Goal: Task Accomplishment & Management: Manage account settings

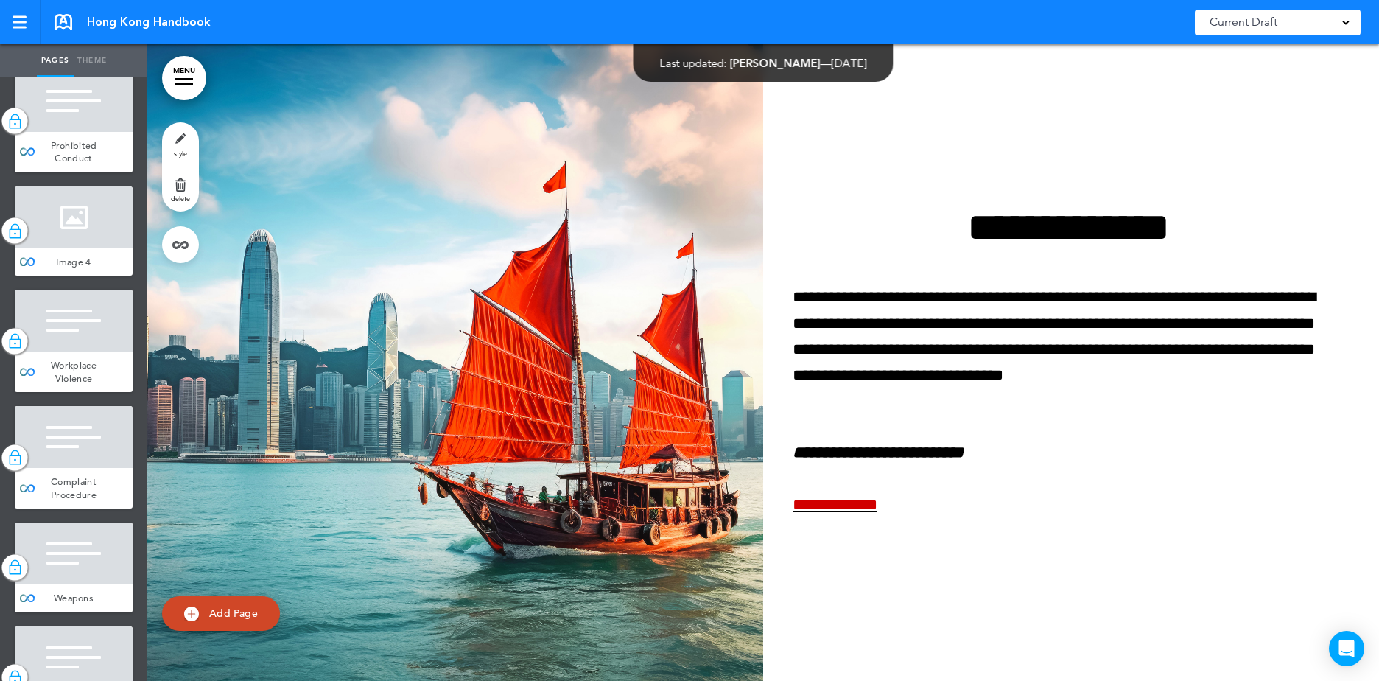
scroll to position [3095, 0]
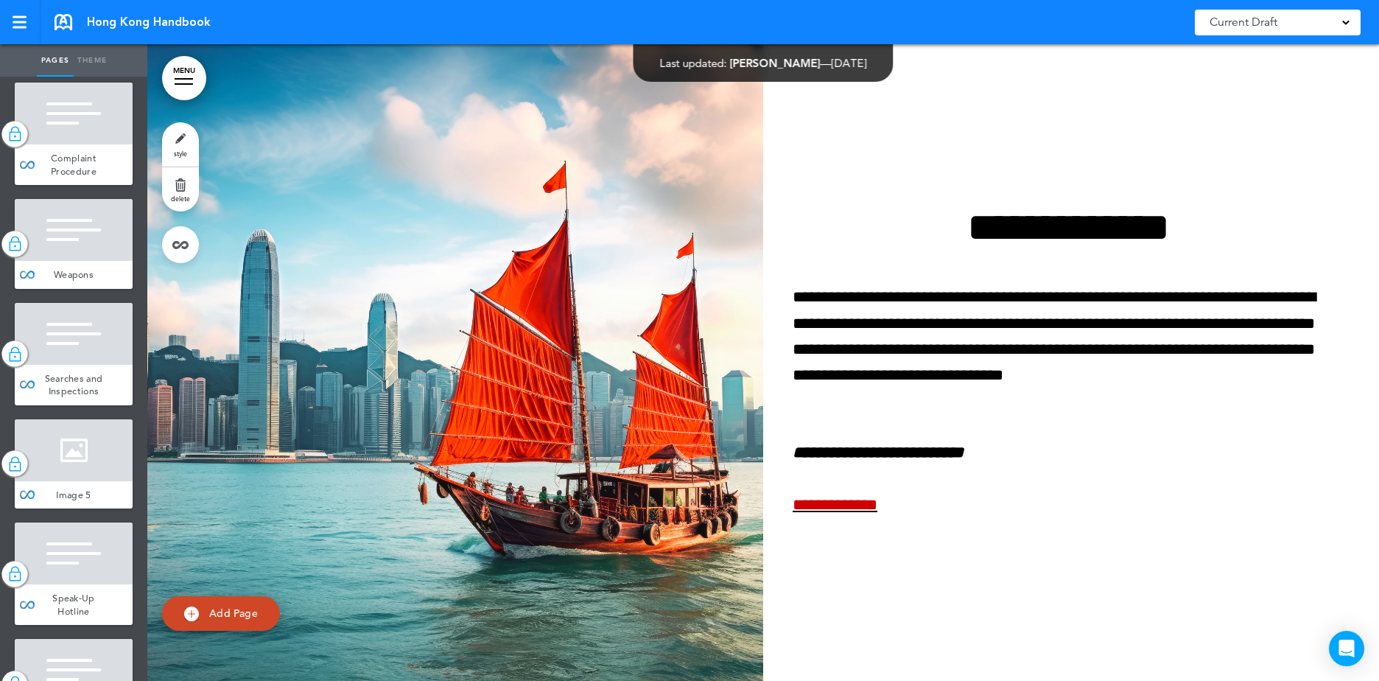
click at [83, 365] on div at bounding box center [74, 334] width 118 height 62
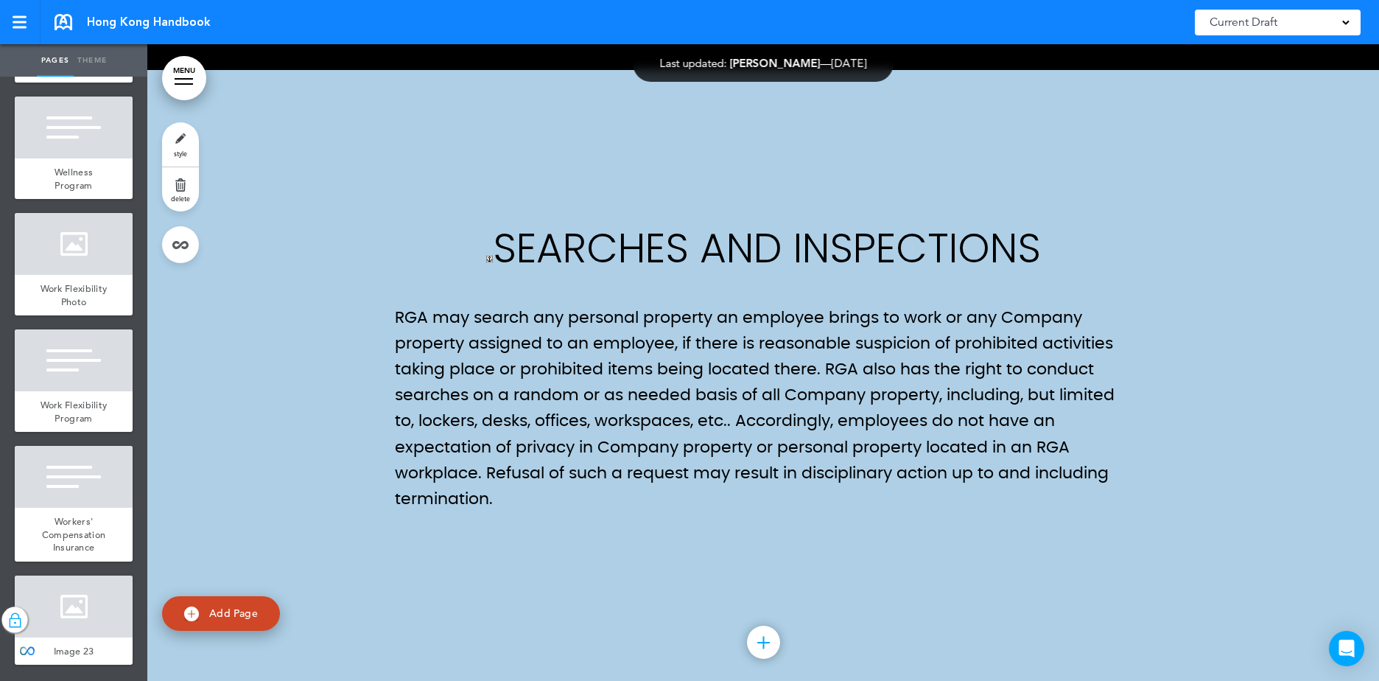
scroll to position [14731, 0]
click at [63, 526] on span "Workers' Compensation Insurance" at bounding box center [74, 534] width 64 height 38
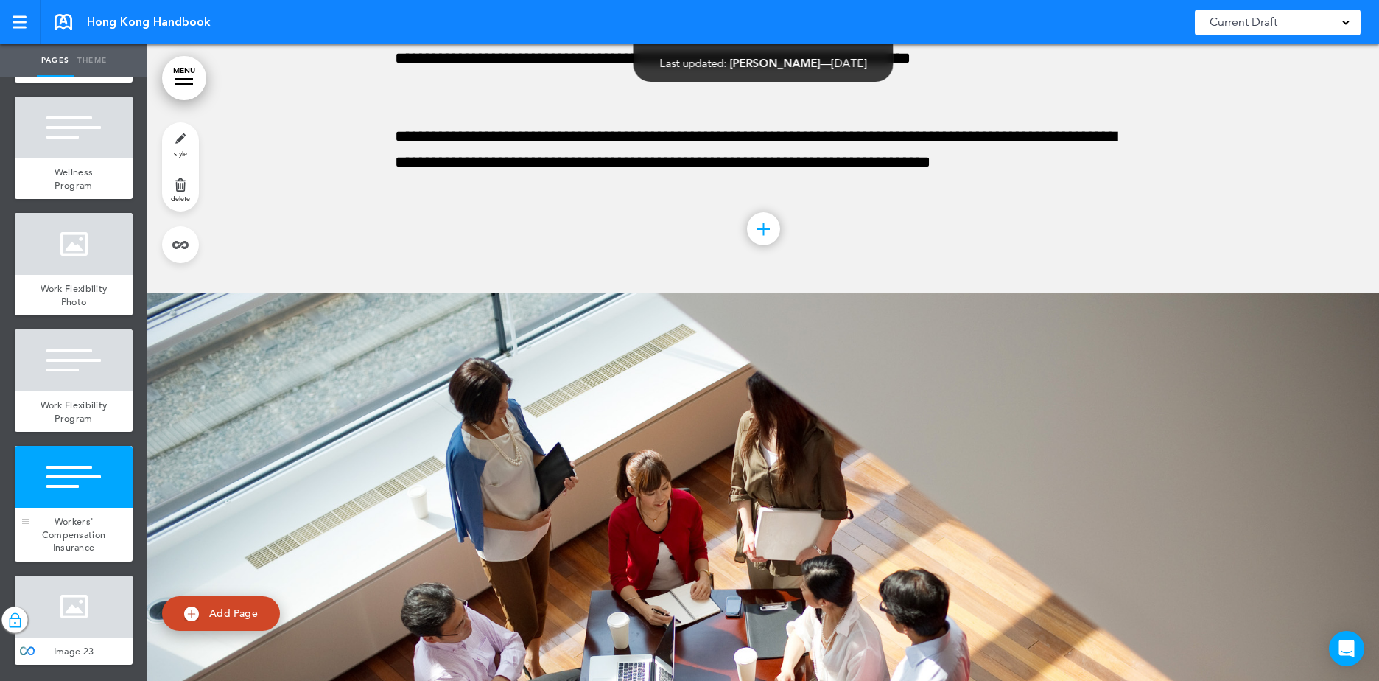
scroll to position [14510, 0]
click at [74, 158] on div at bounding box center [74, 128] width 118 height 62
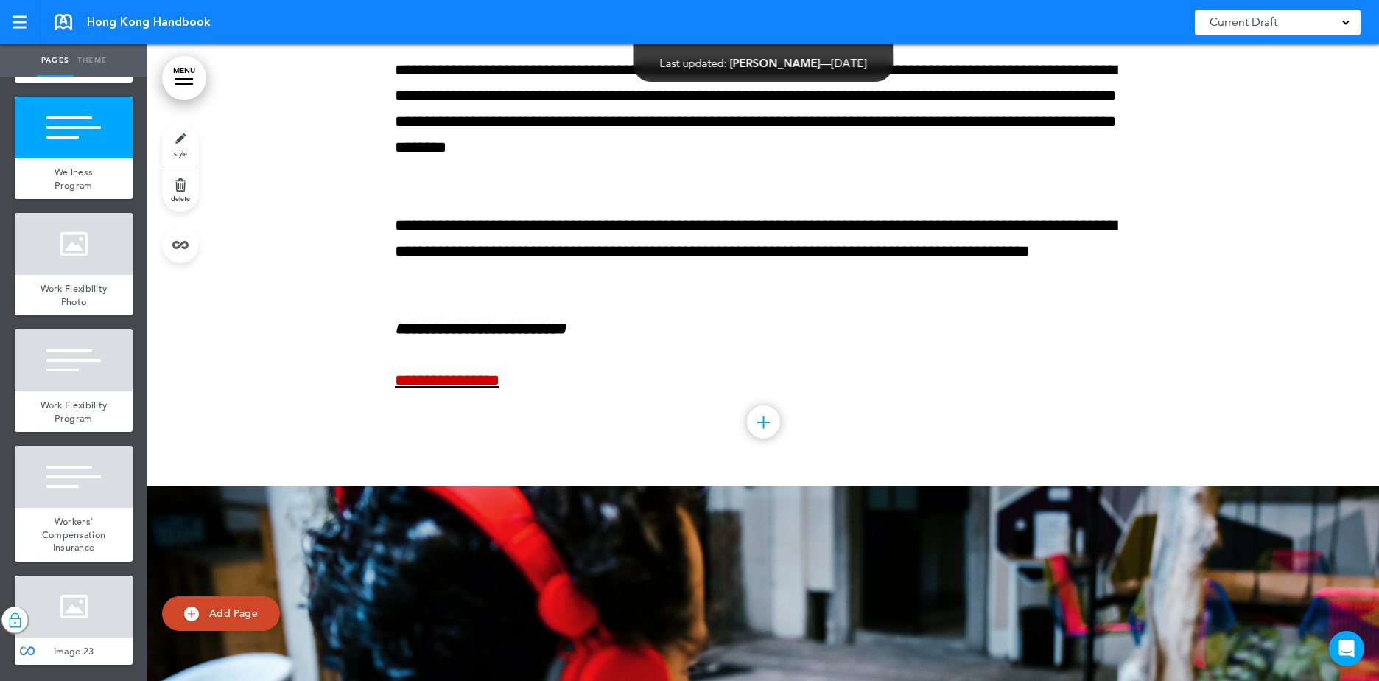
click at [76, 55] on div at bounding box center [74, 24] width 118 height 62
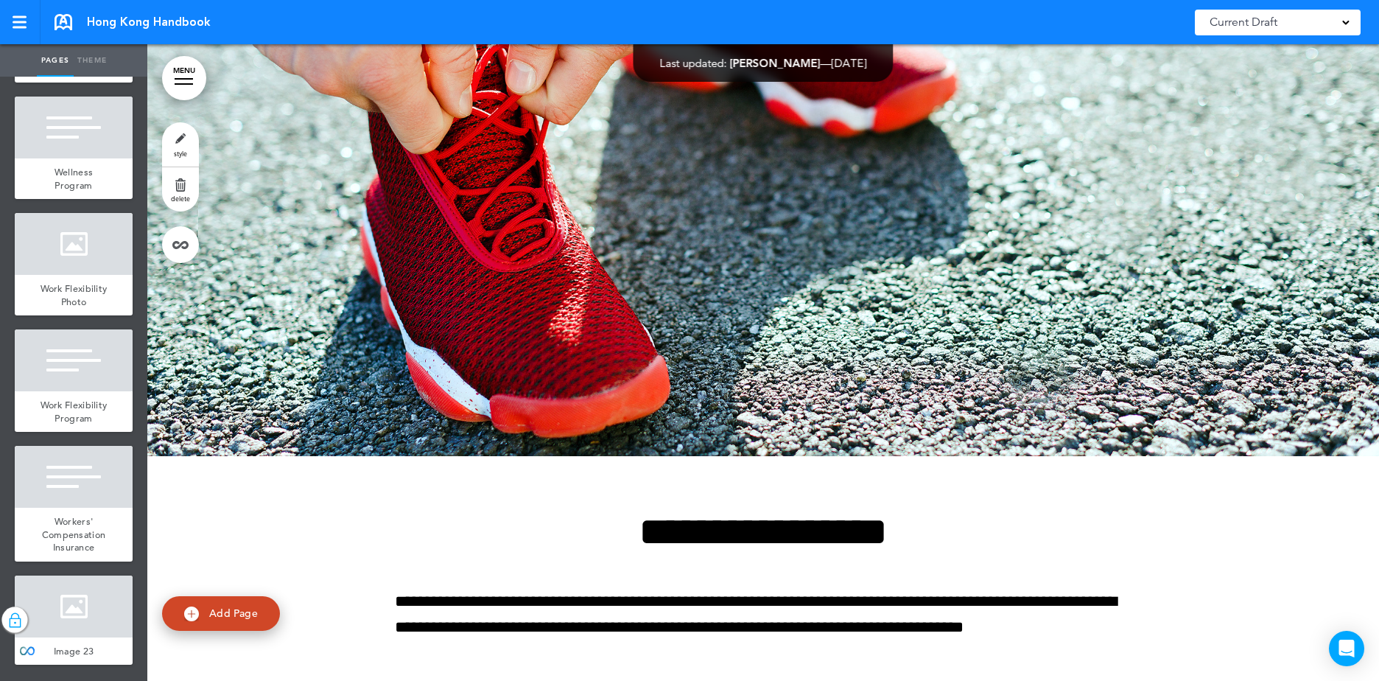
scroll to position [97597, 0]
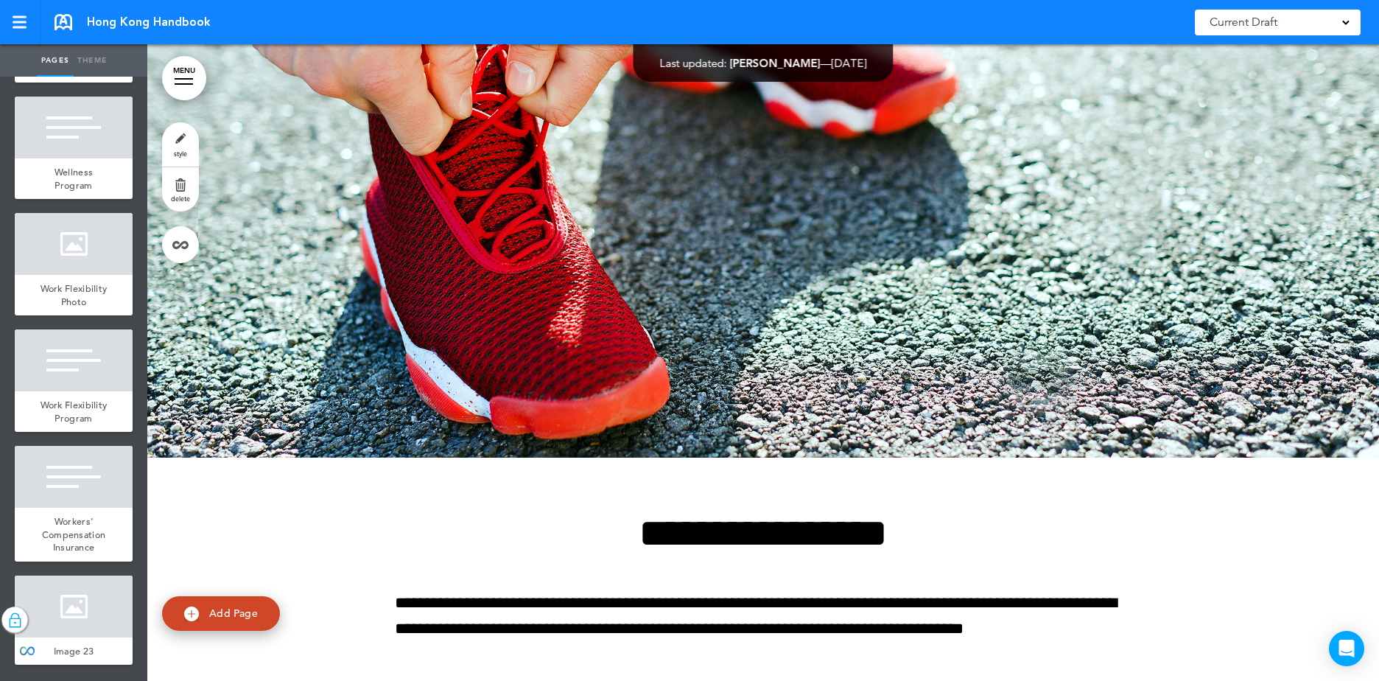
click at [17, 51] on div at bounding box center [15, 38] width 26 height 26
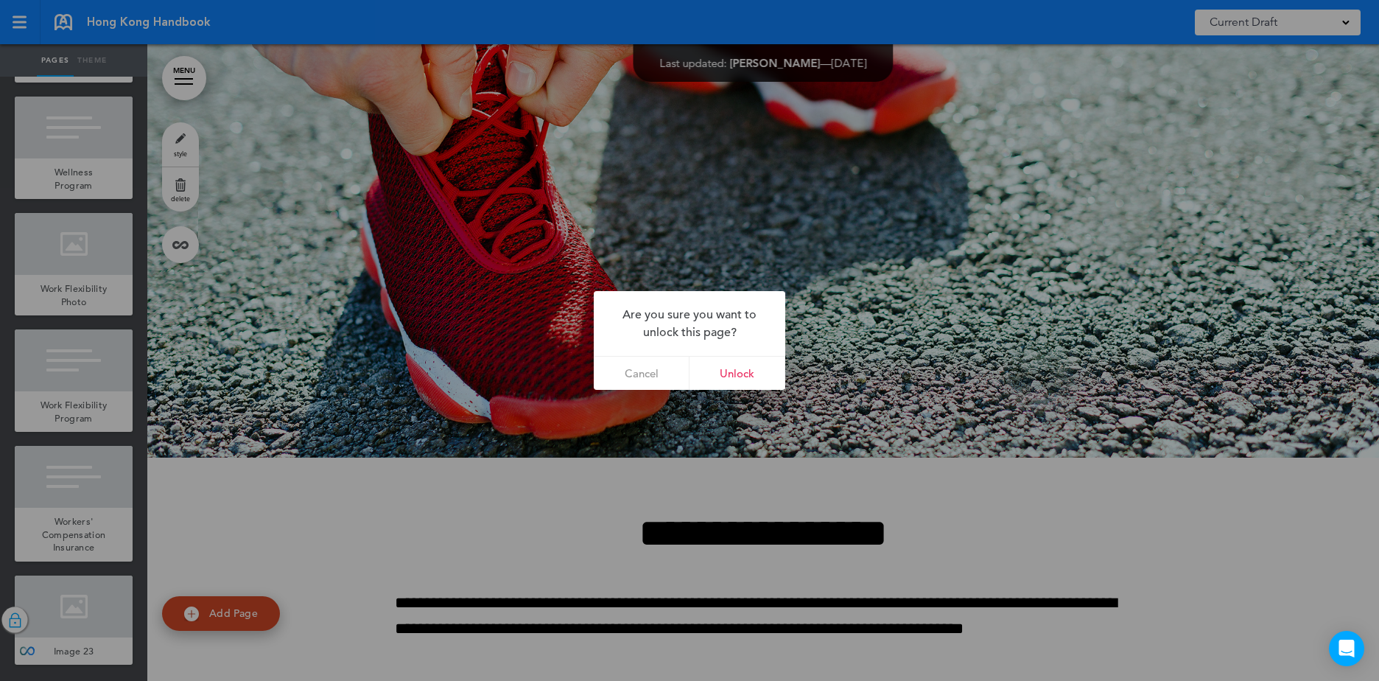
click at [752, 374] on link "Unlock" at bounding box center [738, 373] width 96 height 33
click at [654, 377] on link "Cancel" at bounding box center [642, 373] width 96 height 33
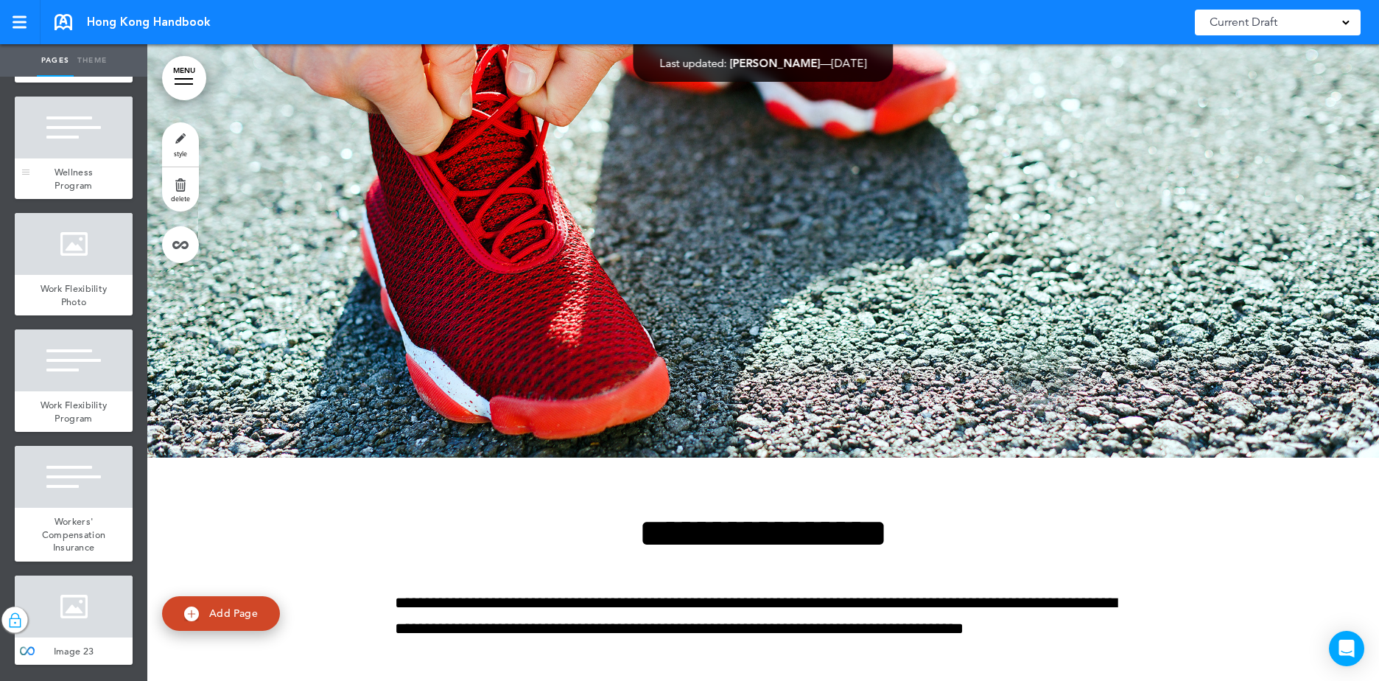
scroll to position [14363, 0]
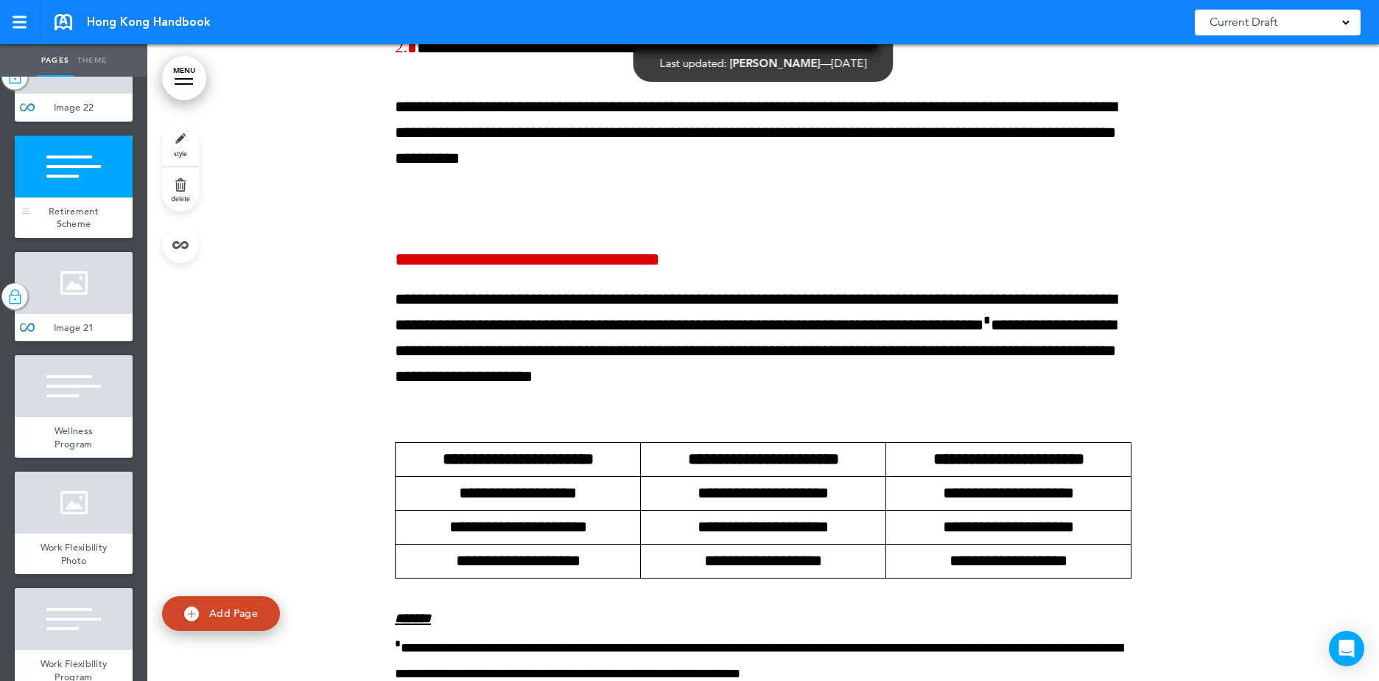
scroll to position [14068, 0]
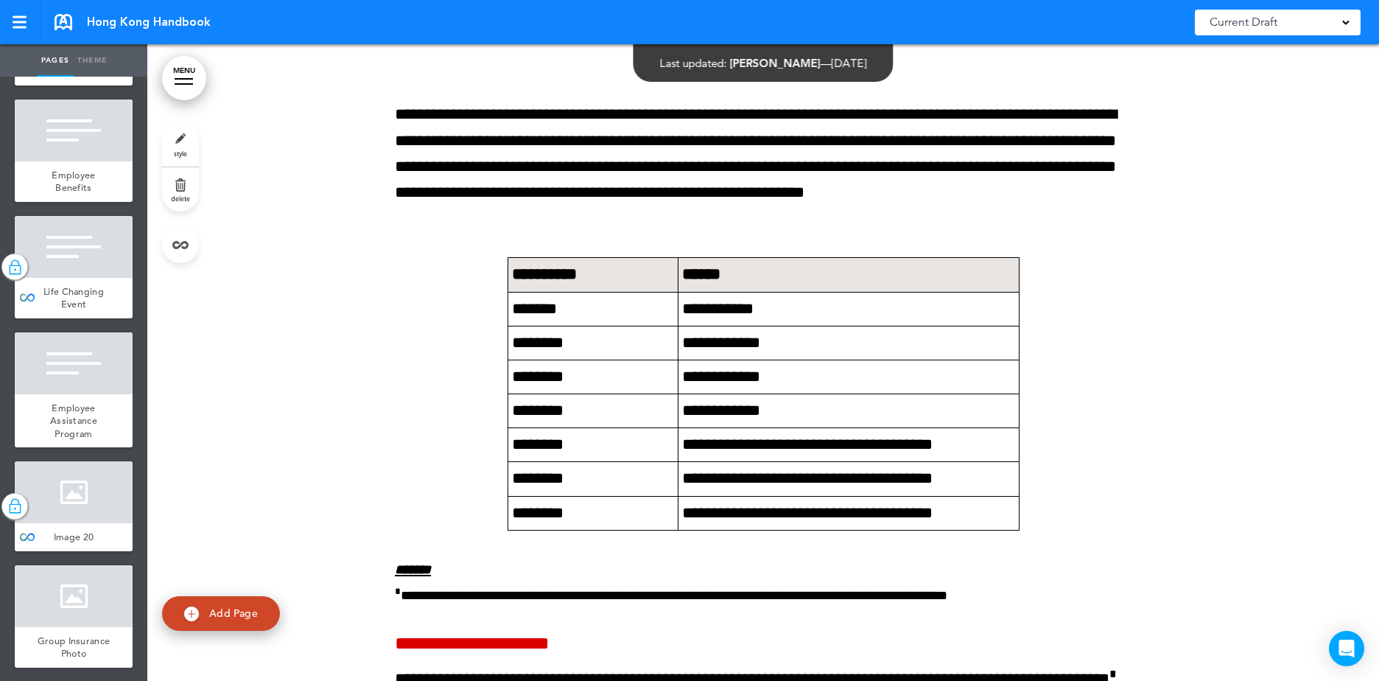
scroll to position [12816, 0]
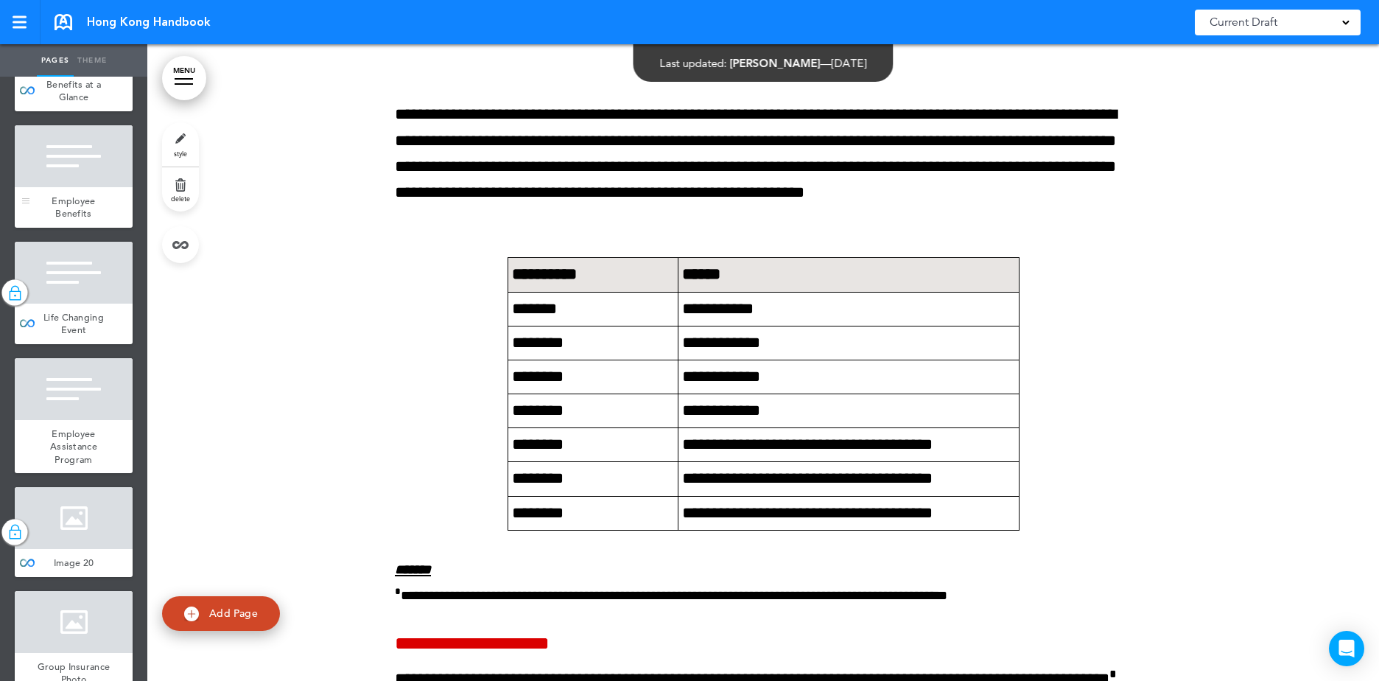
click at [64, 187] on div at bounding box center [74, 156] width 118 height 62
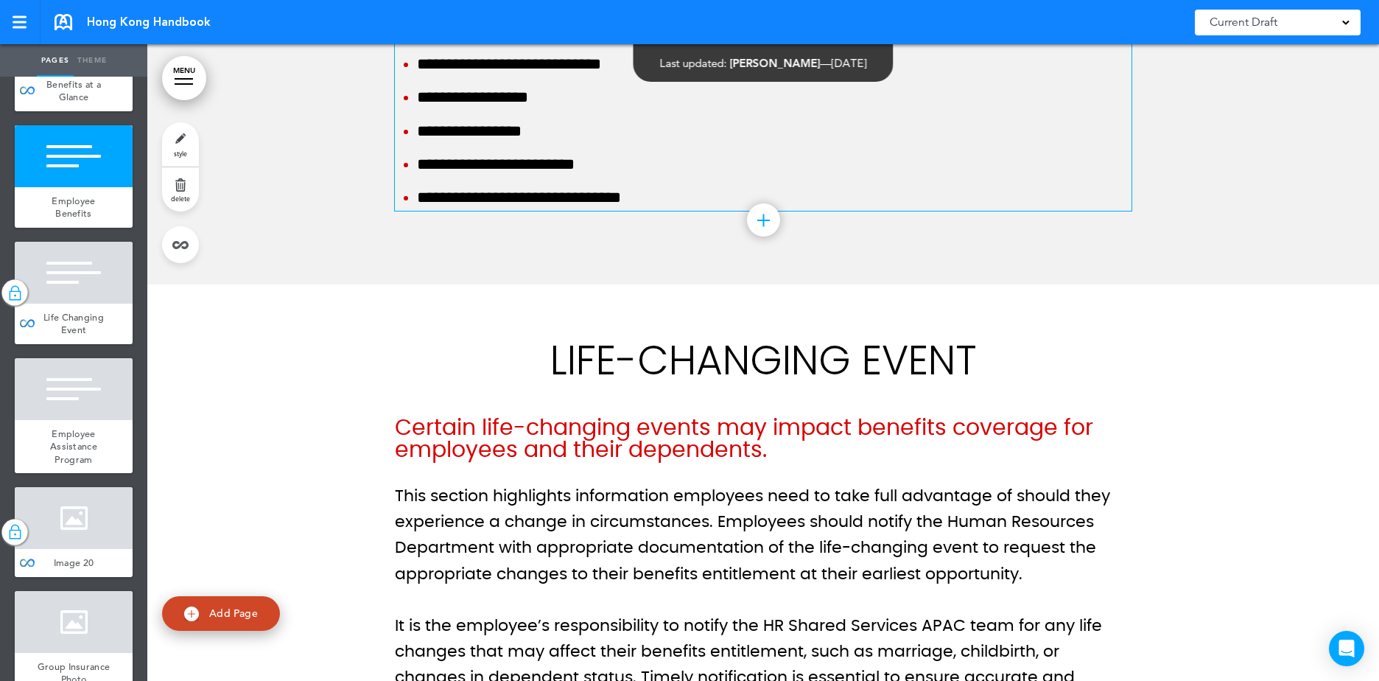
scroll to position [87653, 0]
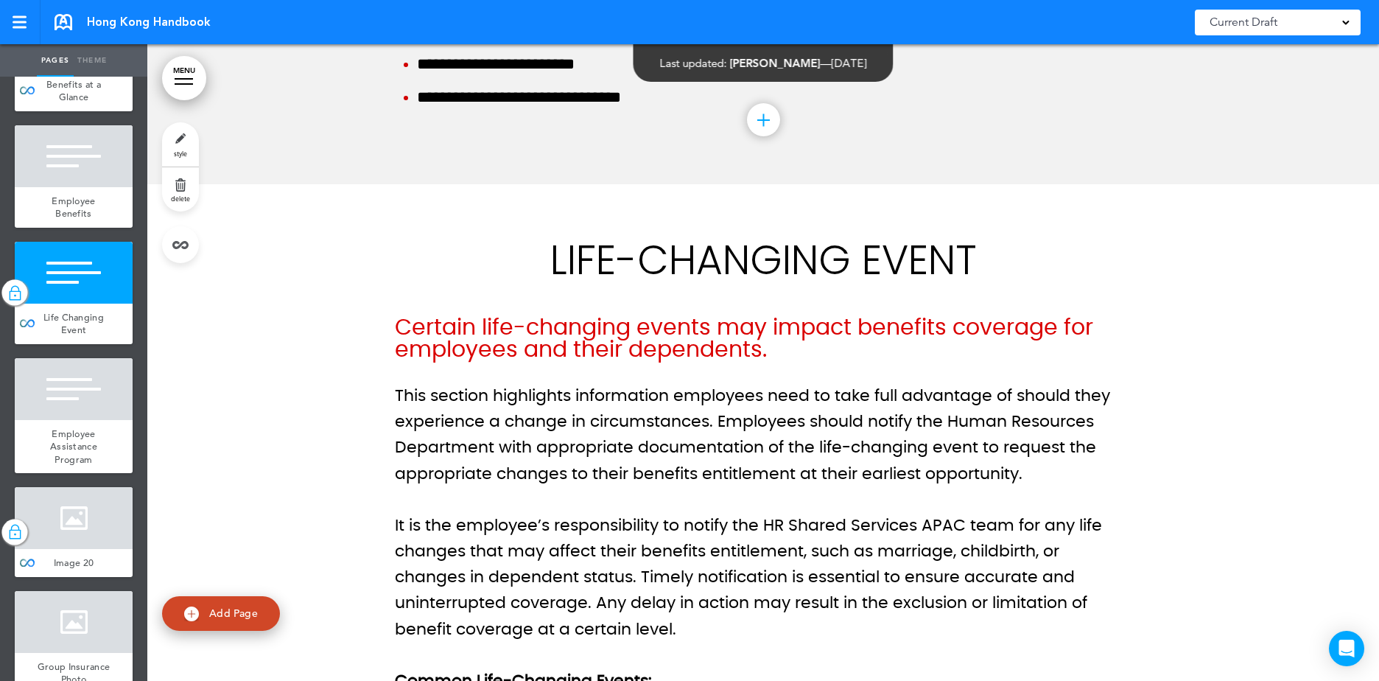
scroll to position [88242, 0]
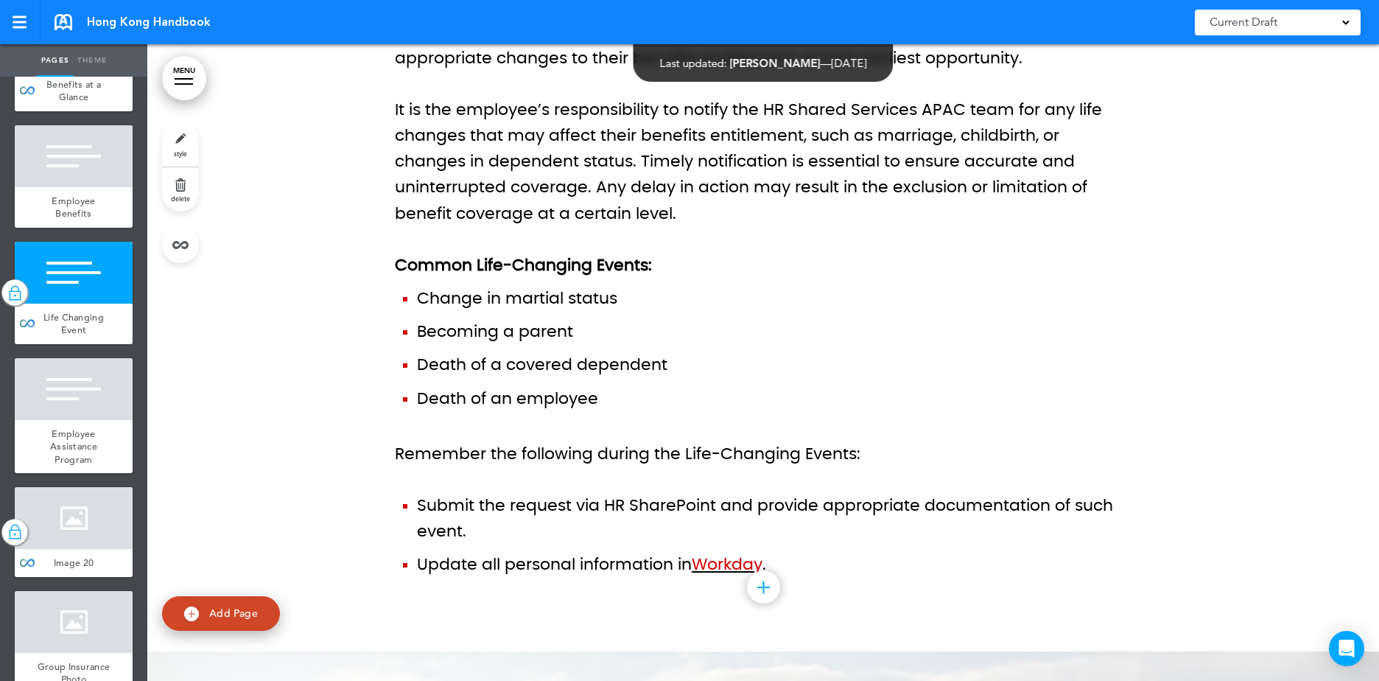
click at [592, 227] on p "It is the employee’s responsibility to notify the HR Shared Services APAC team …" at bounding box center [763, 162] width 737 height 130
click at [631, 227] on p "It is the employee’s responsibility to notify the HR Shared Services APAC team …" at bounding box center [763, 162] width 737 height 130
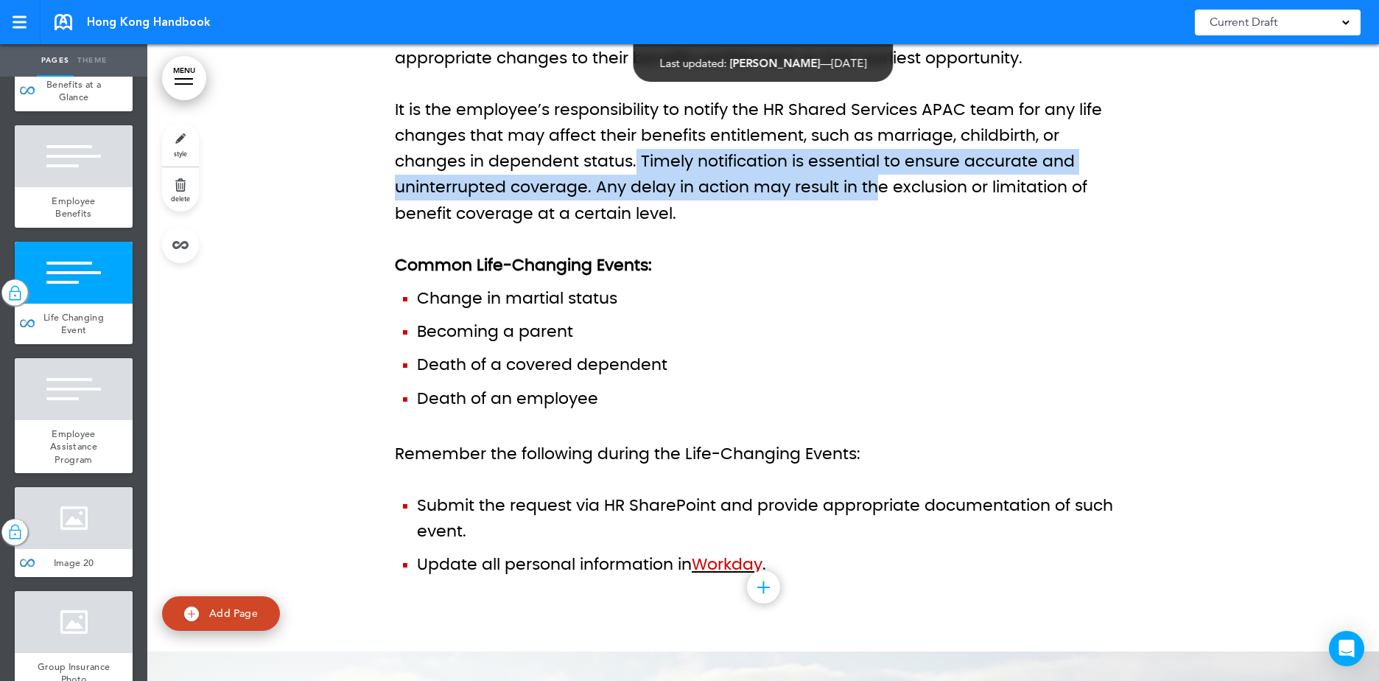
drag, startPoint x: 633, startPoint y: 284, endPoint x: 876, endPoint y: 312, distance: 244.7
click at [876, 227] on p "It is the employee’s responsibility to notify the HR Shared Services APAC team …" at bounding box center [763, 162] width 737 height 130
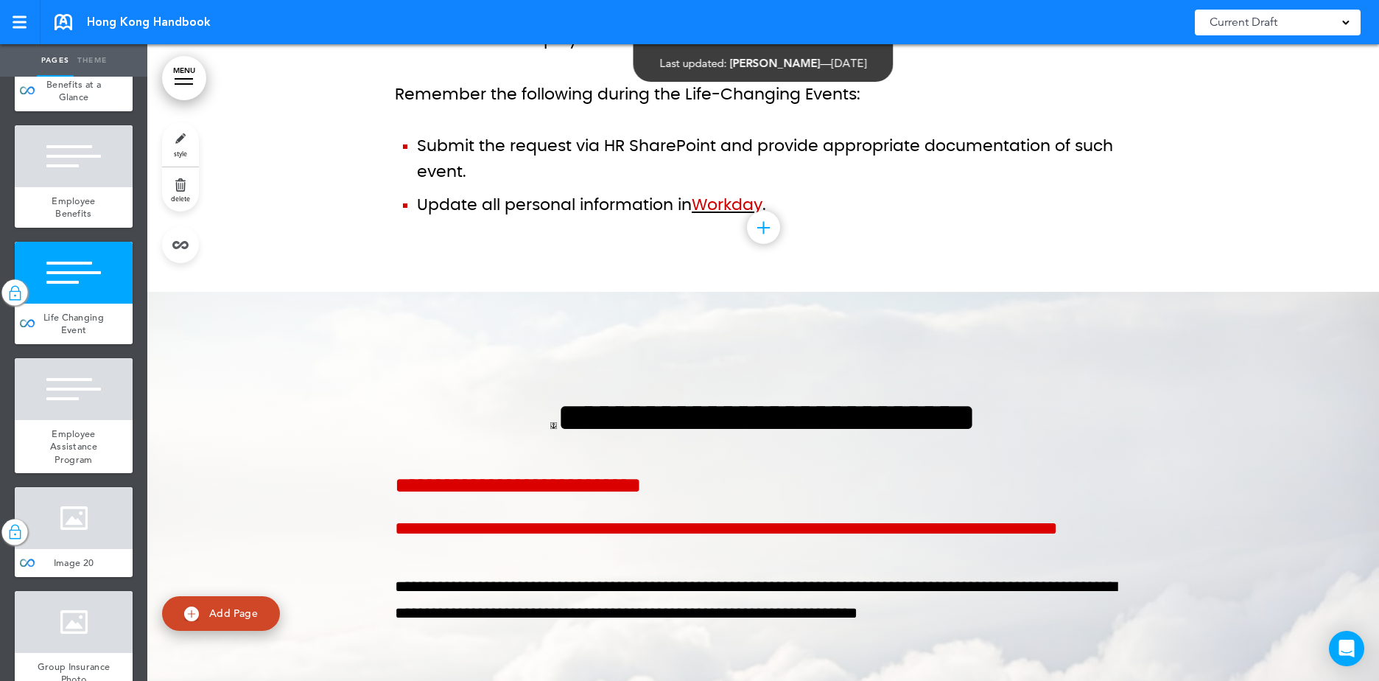
scroll to position [88611, 0]
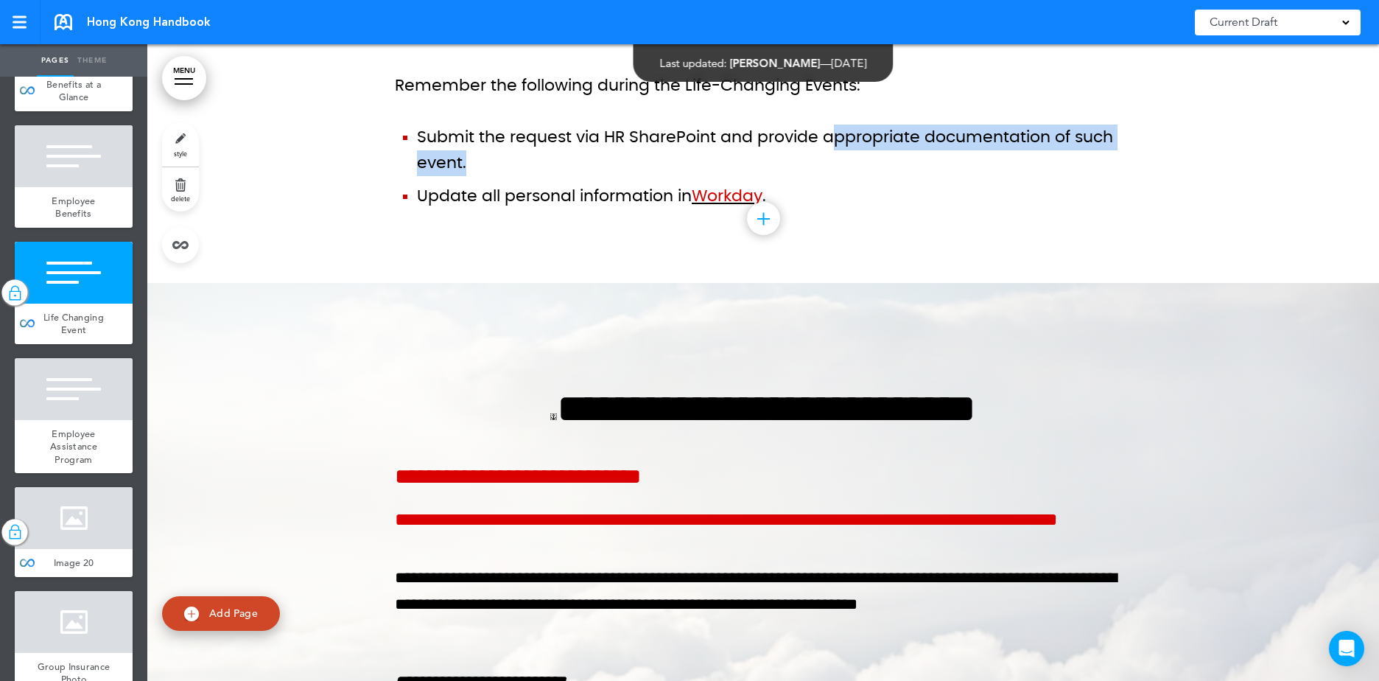
drag, startPoint x: 832, startPoint y: 263, endPoint x: 909, endPoint y: 298, distance: 85.1
click at [909, 176] on li "Submit the request via HR SharePoint and provide appropriate documentation of s…" at bounding box center [774, 151] width 715 height 52
click at [911, 176] on li "Submit the request via HR SharePoint and provide appropriate documentation of s…" at bounding box center [774, 151] width 715 height 52
drag, startPoint x: 911, startPoint y: 293, endPoint x: 907, endPoint y: 270, distance: 24.0
click at [907, 176] on li "Submit the request via HR SharePoint and provide appropriate documentation of s…" at bounding box center [774, 151] width 715 height 52
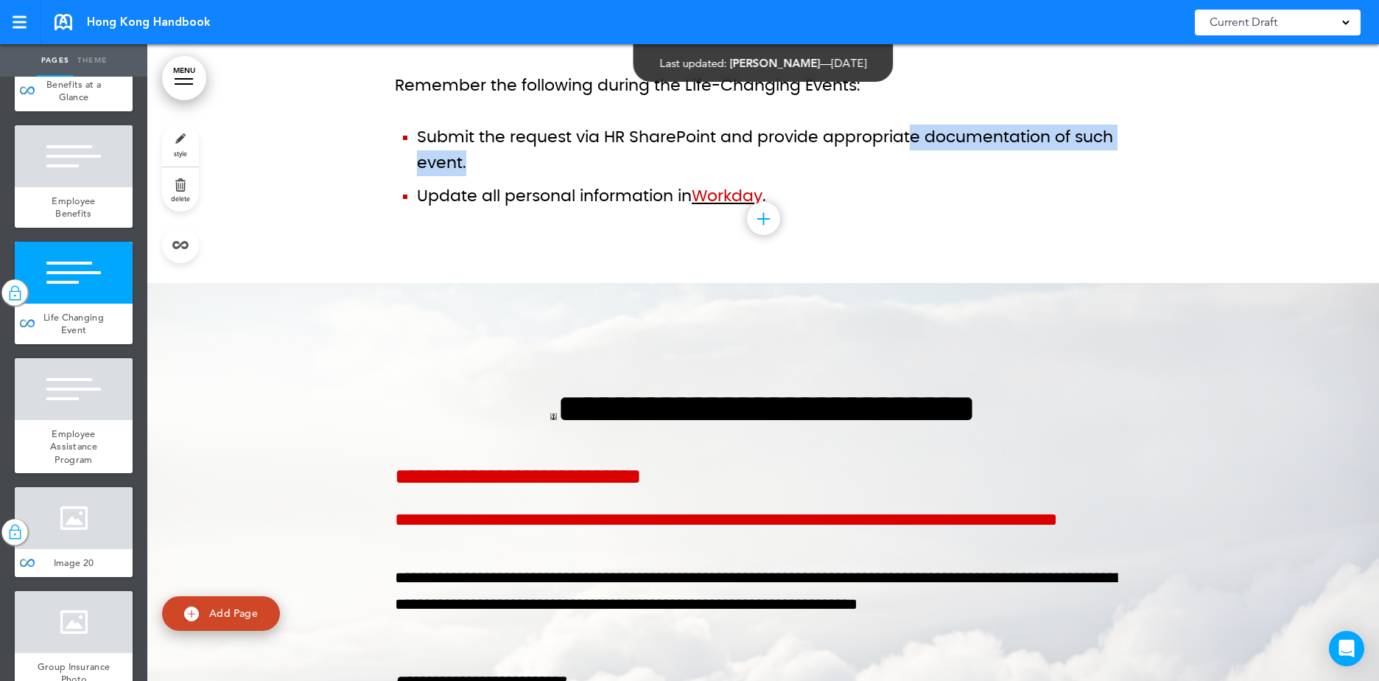
click at [907, 176] on li "Submit the request via HR SharePoint and provide appropriate documentation of s…" at bounding box center [774, 151] width 715 height 52
drag, startPoint x: 906, startPoint y: 269, endPoint x: 913, endPoint y: 298, distance: 29.5
click at [912, 176] on li "Submit the request via HR SharePoint and provide appropriate documentation of s…" at bounding box center [774, 151] width 715 height 52
click at [913, 176] on li "Submit the request via HR SharePoint and provide appropriate documentation of s…" at bounding box center [774, 151] width 715 height 52
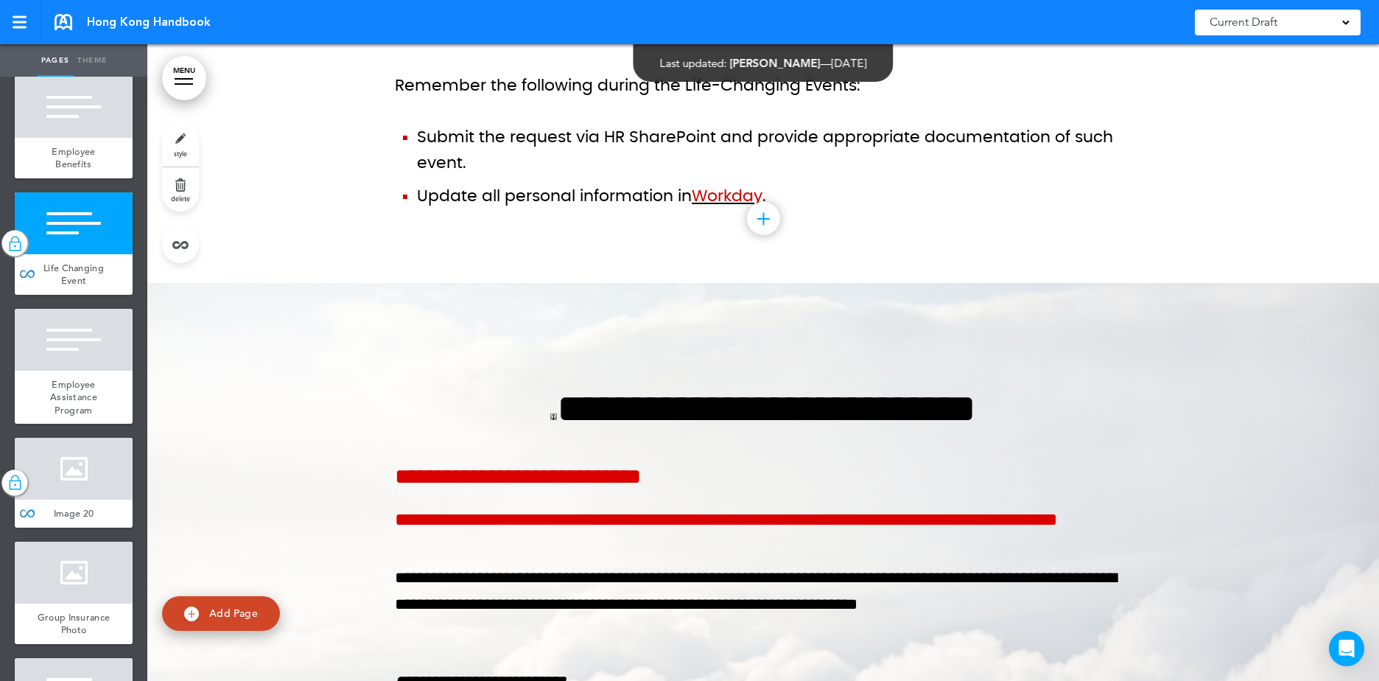
scroll to position [12889, 0]
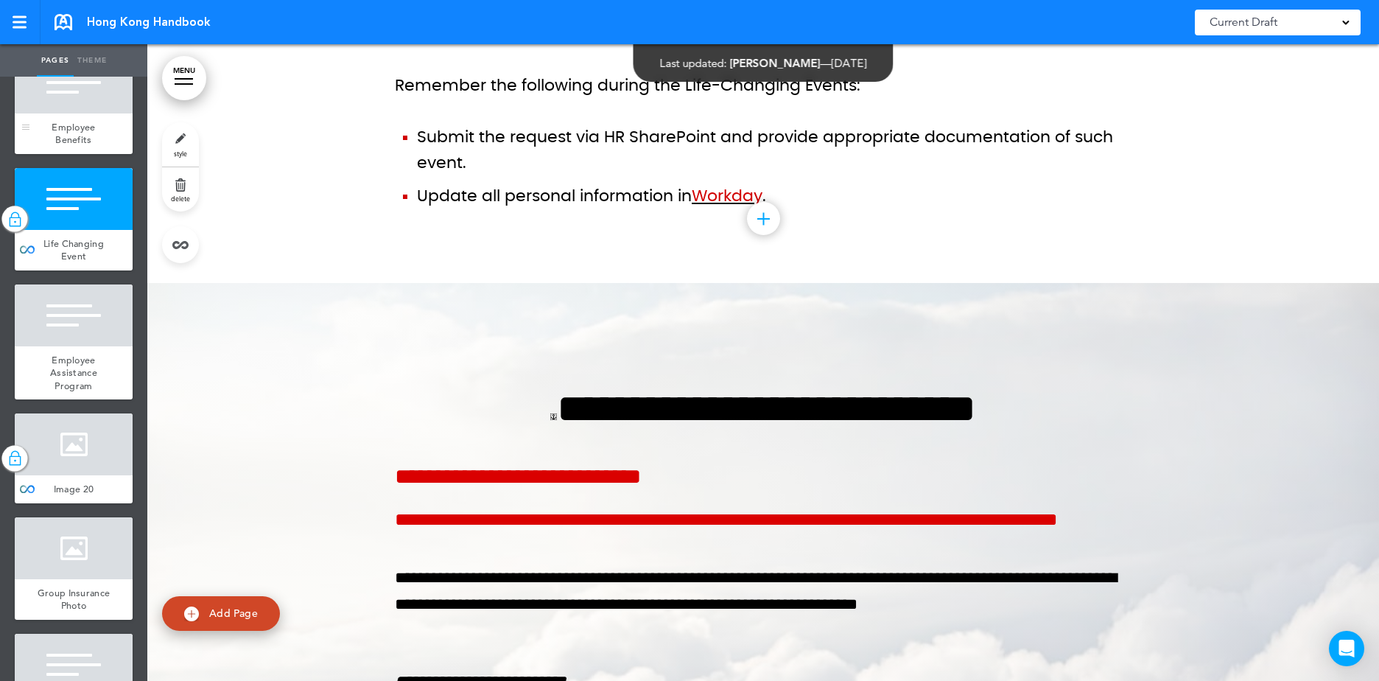
click at [83, 113] on div at bounding box center [74, 83] width 118 height 62
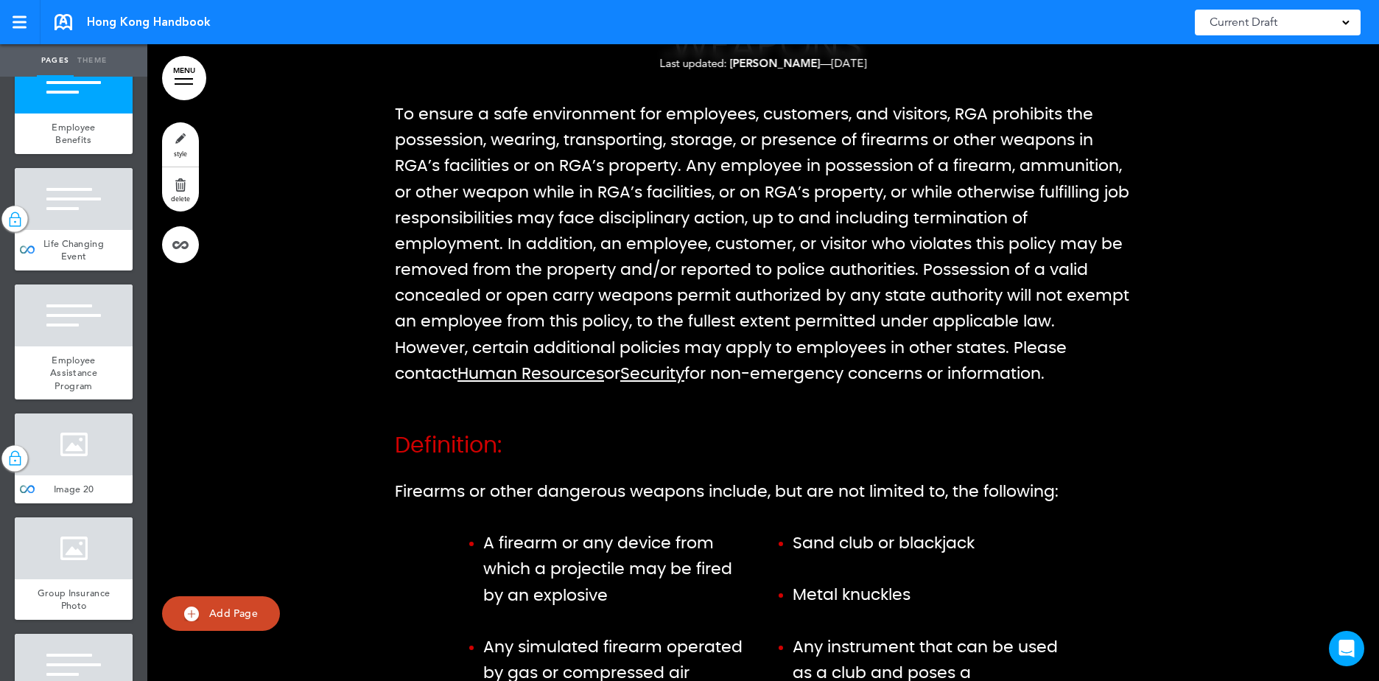
scroll to position [22250, 0]
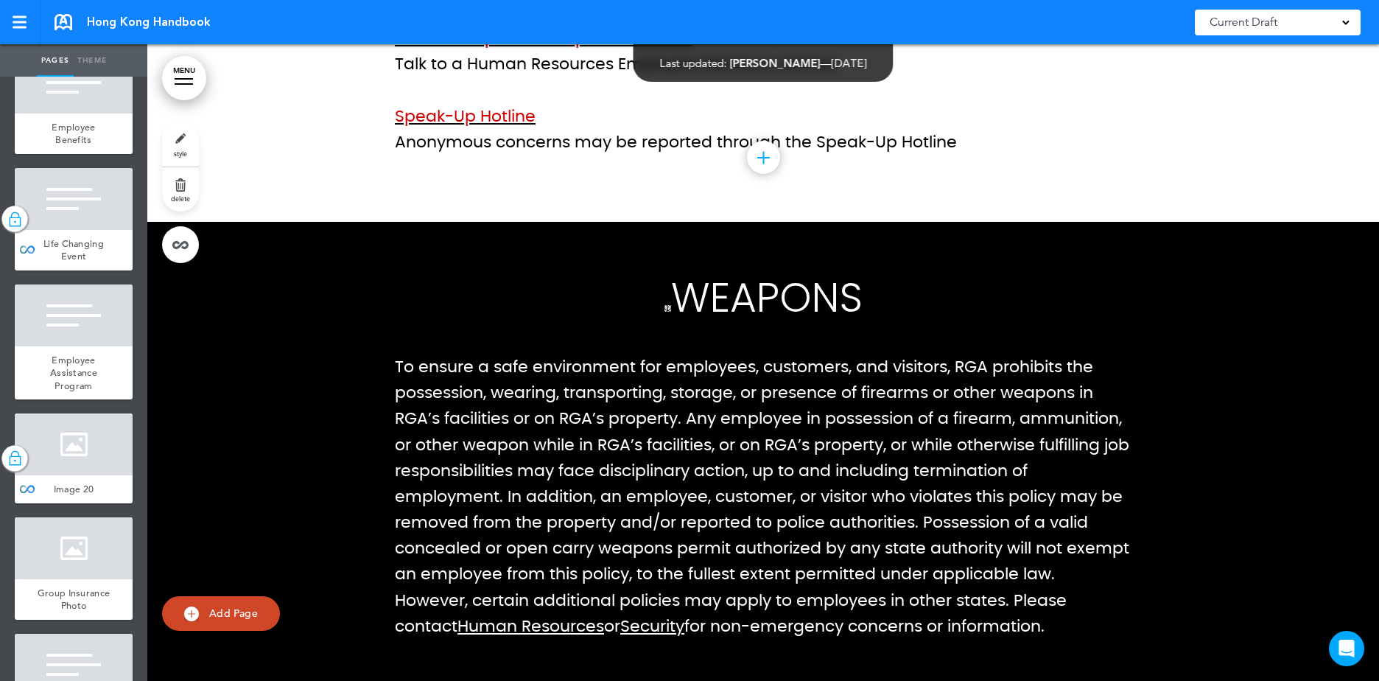
click at [17, 16] on div at bounding box center [20, 17] width 14 height 2
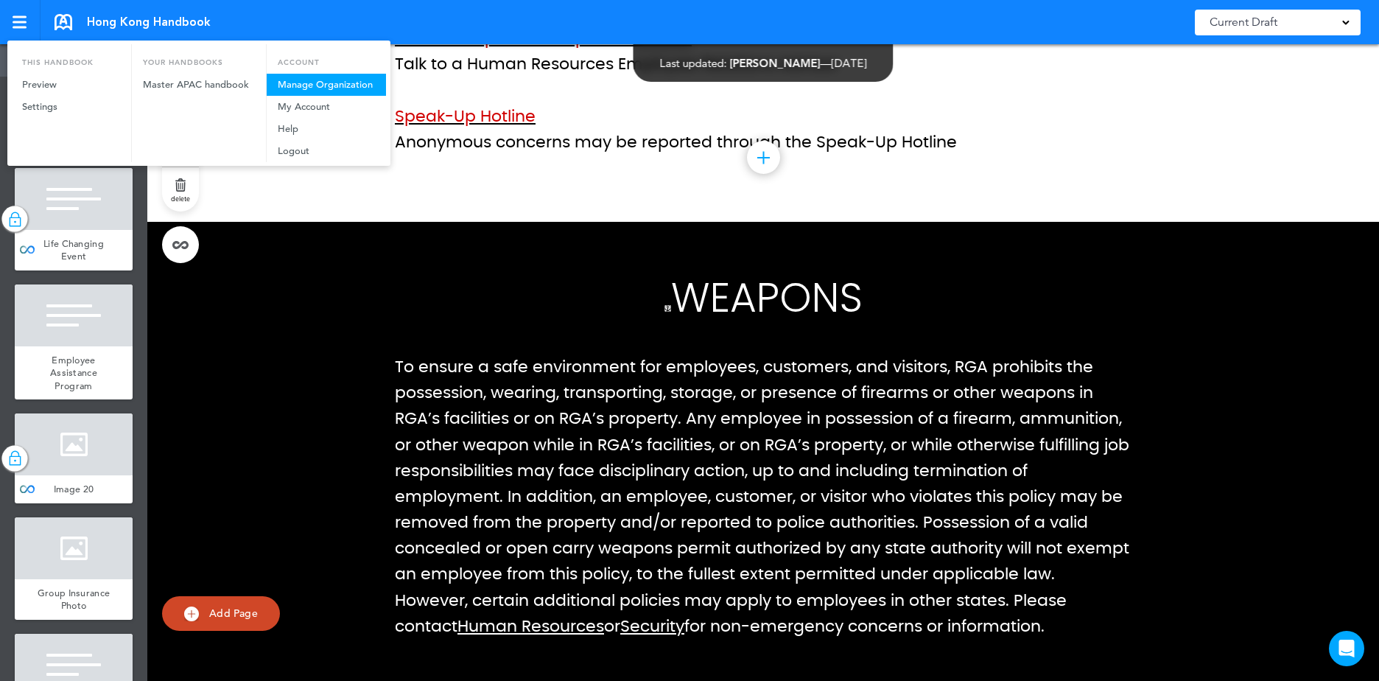
click at [330, 81] on link "Manage Organization" at bounding box center [326, 85] width 119 height 22
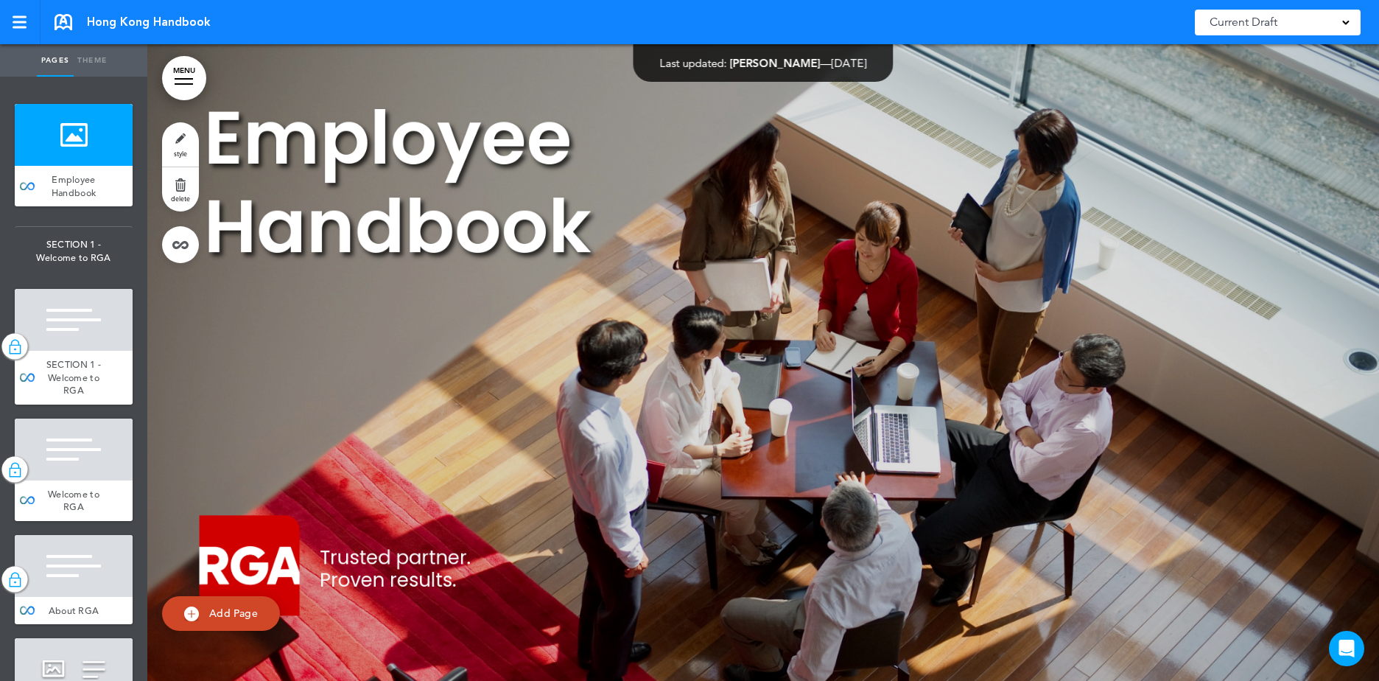
click at [206, 99] on div at bounding box center [763, 362] width 1232 height 637
click at [183, 78] on div at bounding box center [184, 78] width 18 height 1
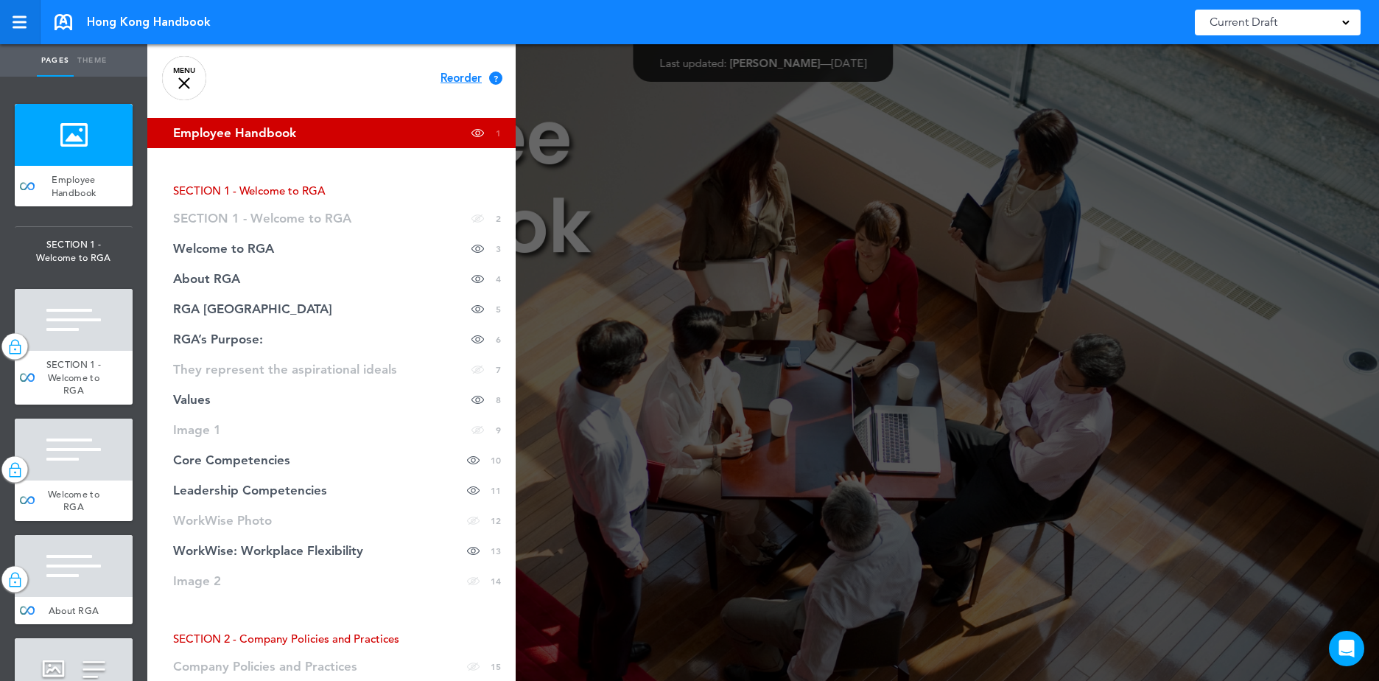
click at [22, 32] on link at bounding box center [20, 22] width 41 height 44
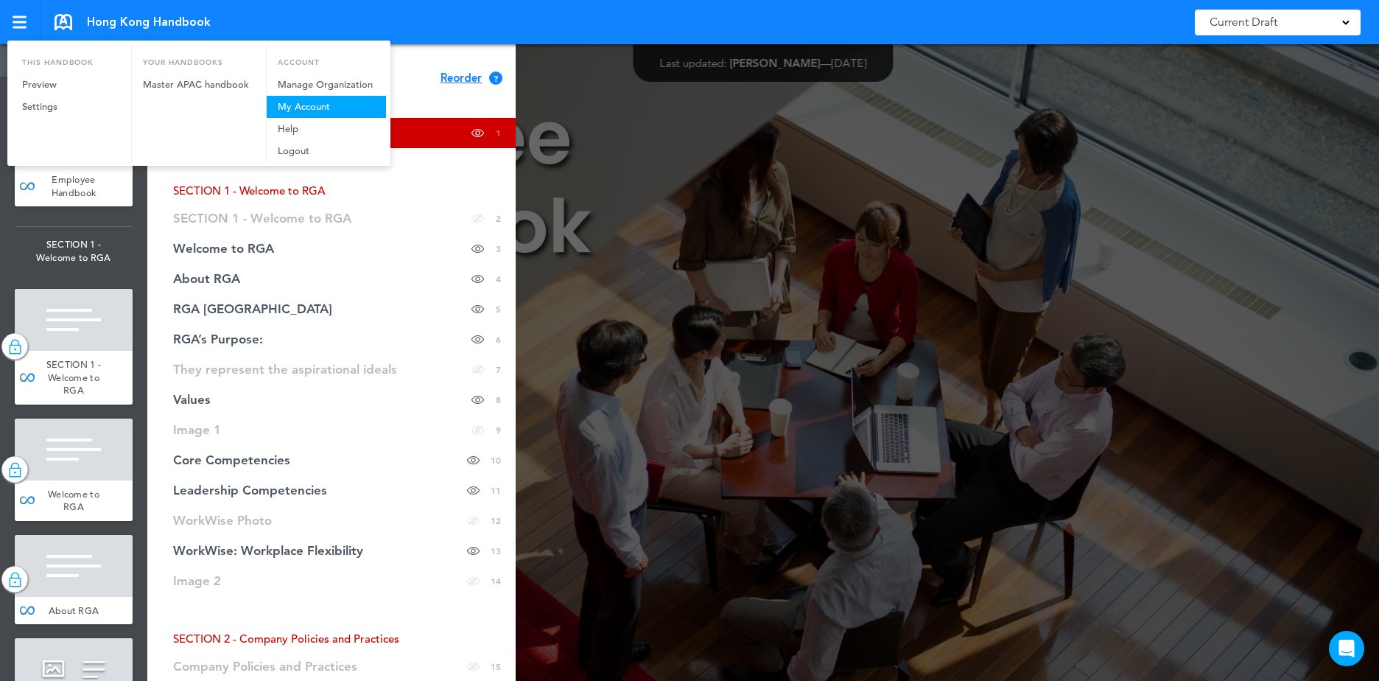
click at [327, 98] on link "My Account" at bounding box center [326, 107] width 119 height 22
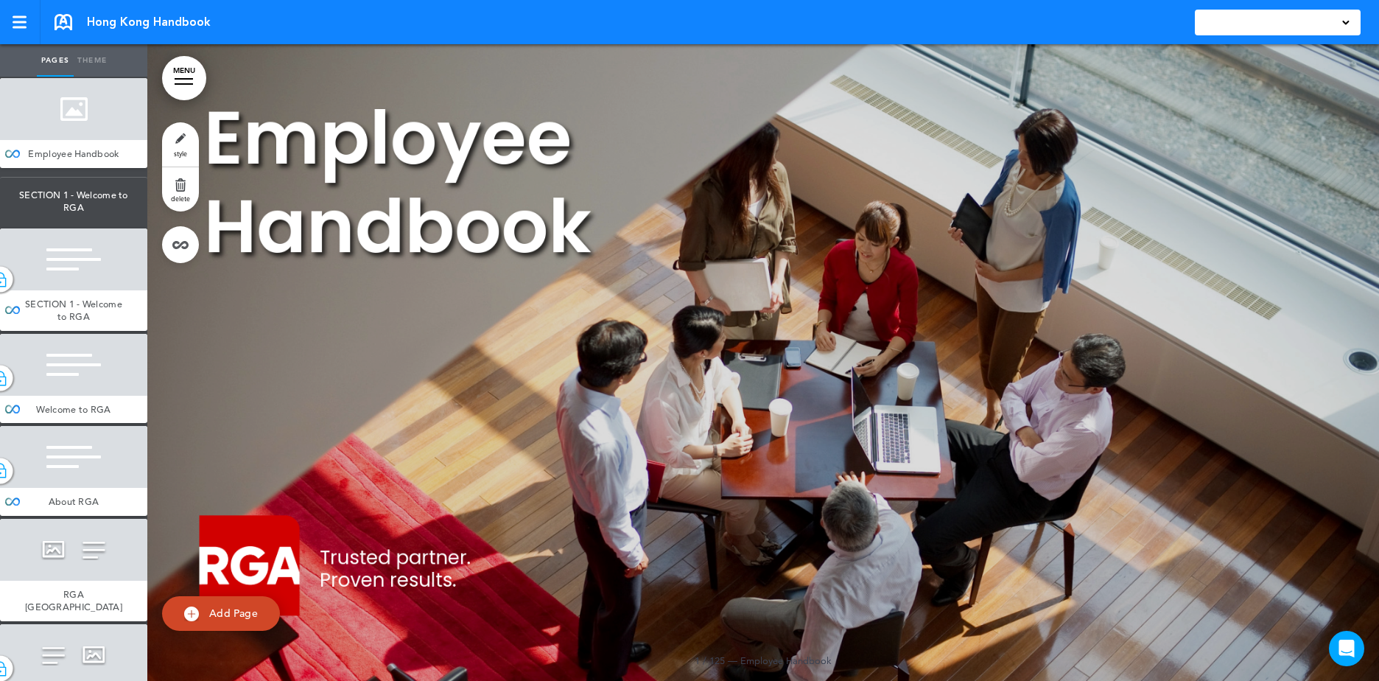
type input "******"
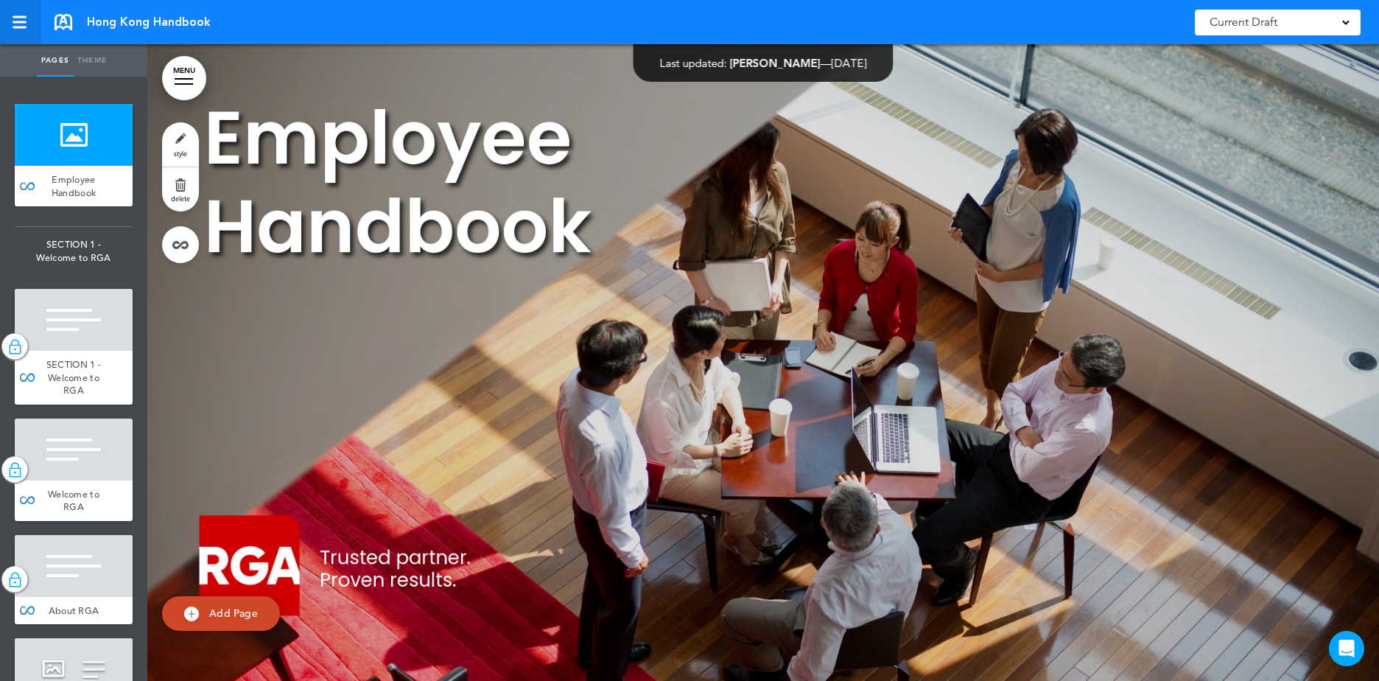
click at [29, 35] on link at bounding box center [20, 22] width 41 height 44
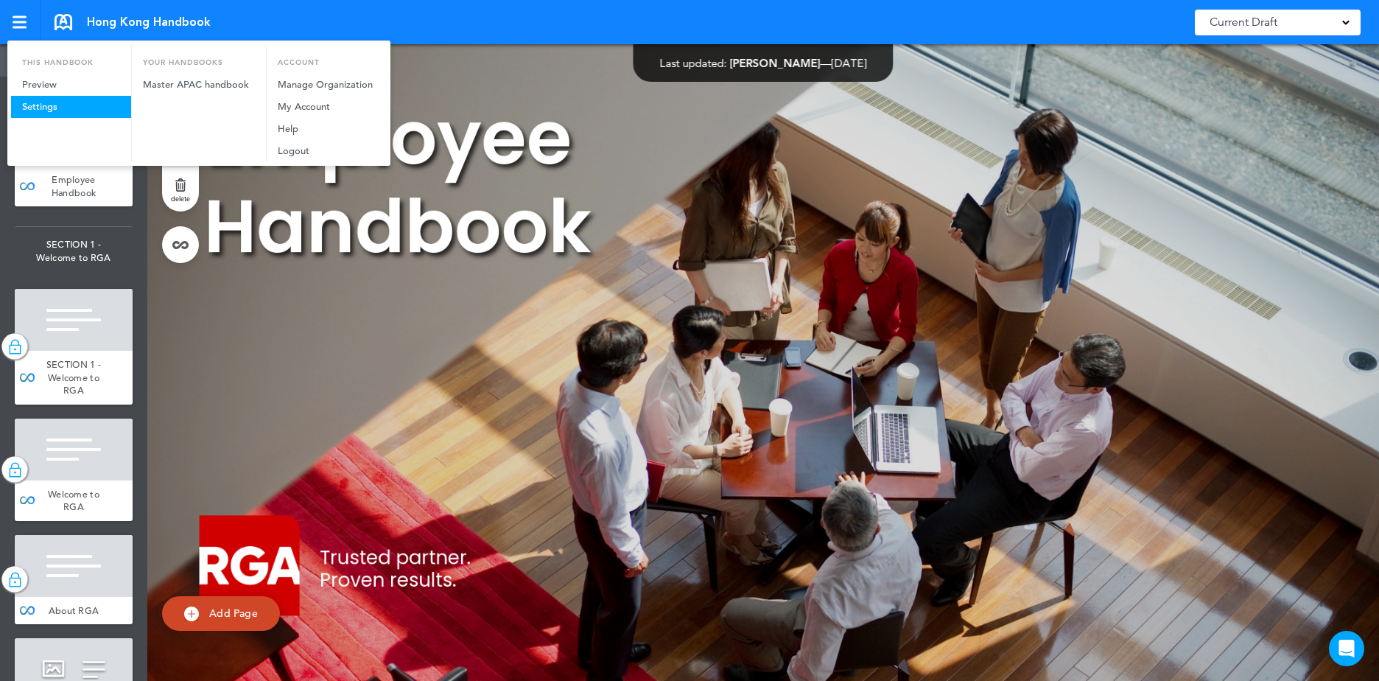
click at [43, 109] on link "Settings" at bounding box center [71, 107] width 120 height 22
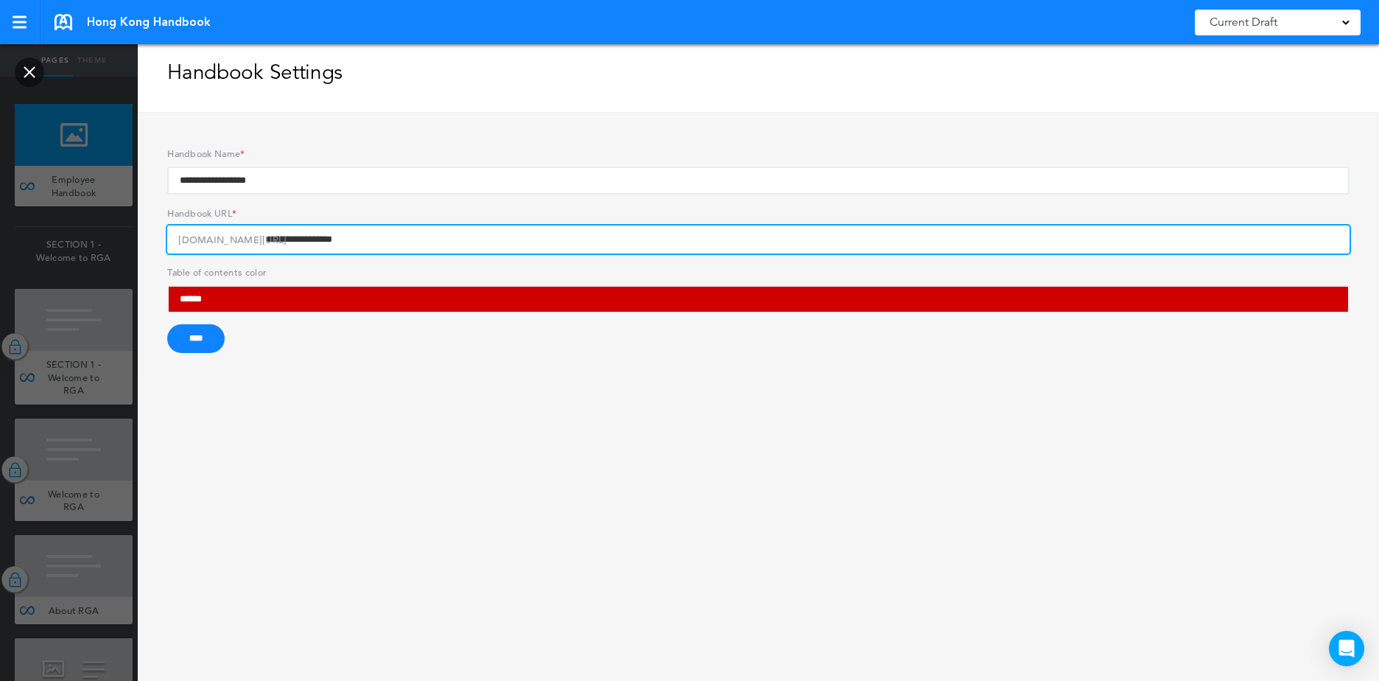
click at [359, 234] on input "**********" at bounding box center [758, 239] width 1183 height 28
click at [293, 239] on input "**********" at bounding box center [758, 239] width 1183 height 28
click at [314, 239] on input "**********" at bounding box center [758, 239] width 1183 height 28
type input "**********"
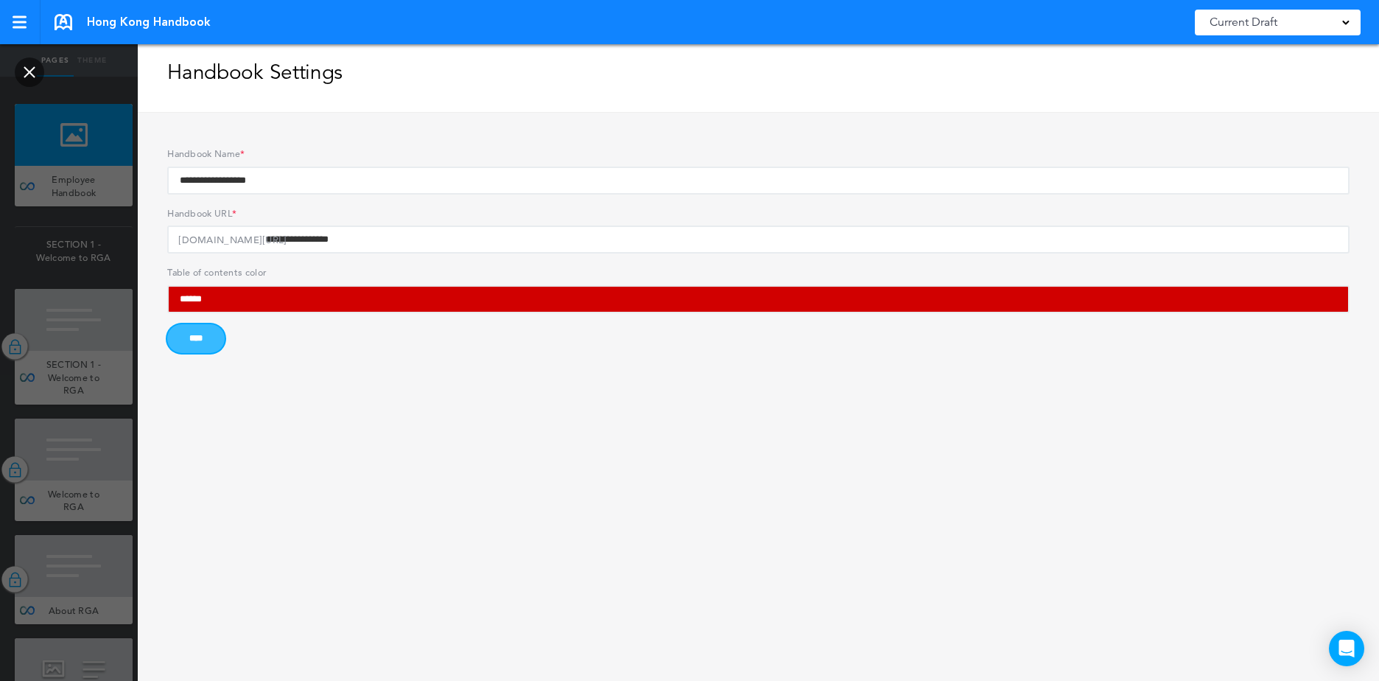
click at [206, 342] on body "Checking url availability This handbook [GEOGRAPHIC_DATA] Settings Your Handboo…" at bounding box center [689, 340] width 1379 height 681
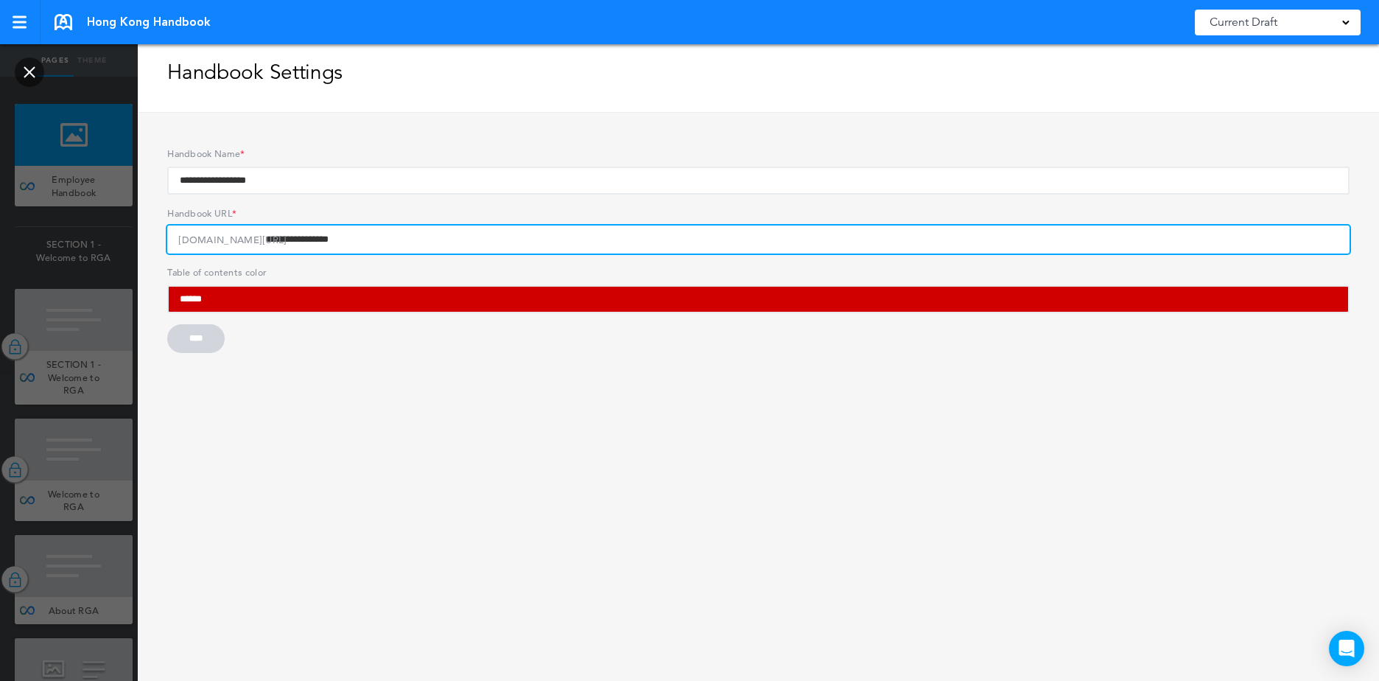
click at [384, 241] on input "**********" at bounding box center [758, 239] width 1183 height 28
click at [380, 239] on input "**********" at bounding box center [758, 239] width 1183 height 28
click at [173, 237] on input "**********" at bounding box center [758, 239] width 1183 height 28
drag, startPoint x: 173, startPoint y: 237, endPoint x: 394, endPoint y: 230, distance: 221.2
click at [394, 230] on input "**********" at bounding box center [758, 239] width 1183 height 28
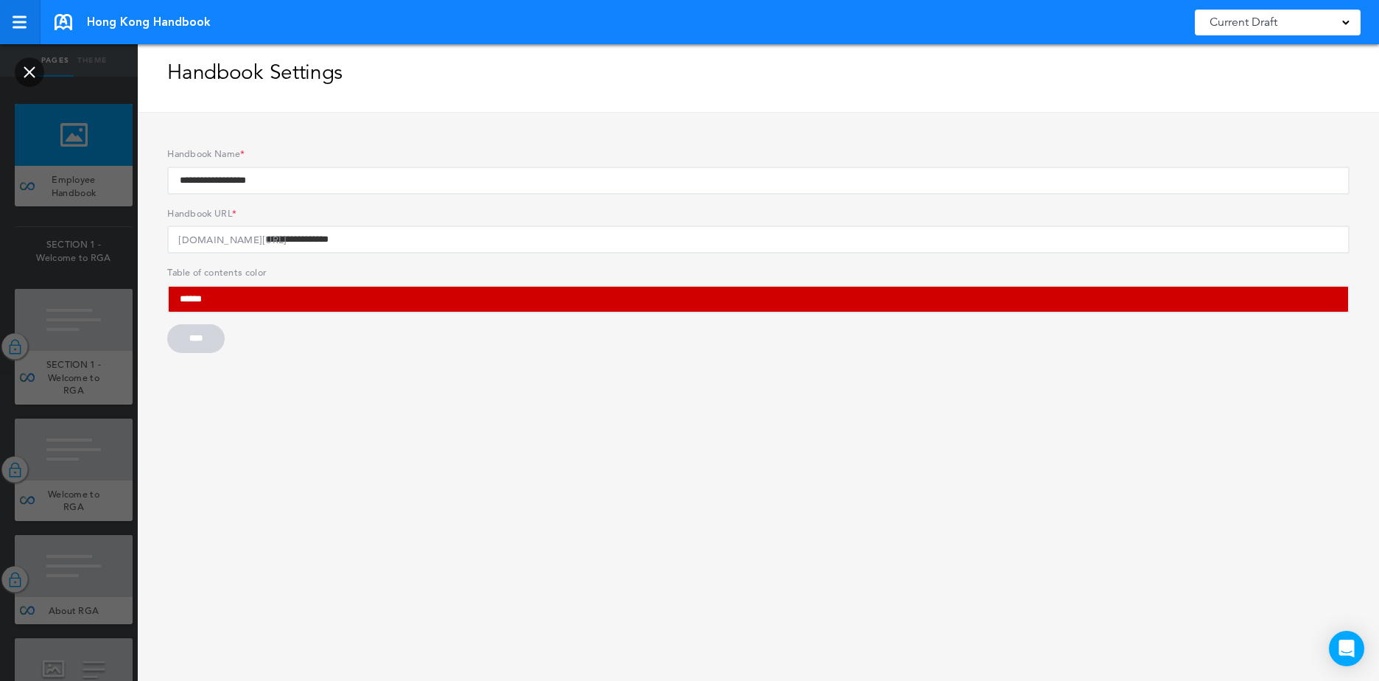
click at [29, 22] on link at bounding box center [20, 22] width 41 height 44
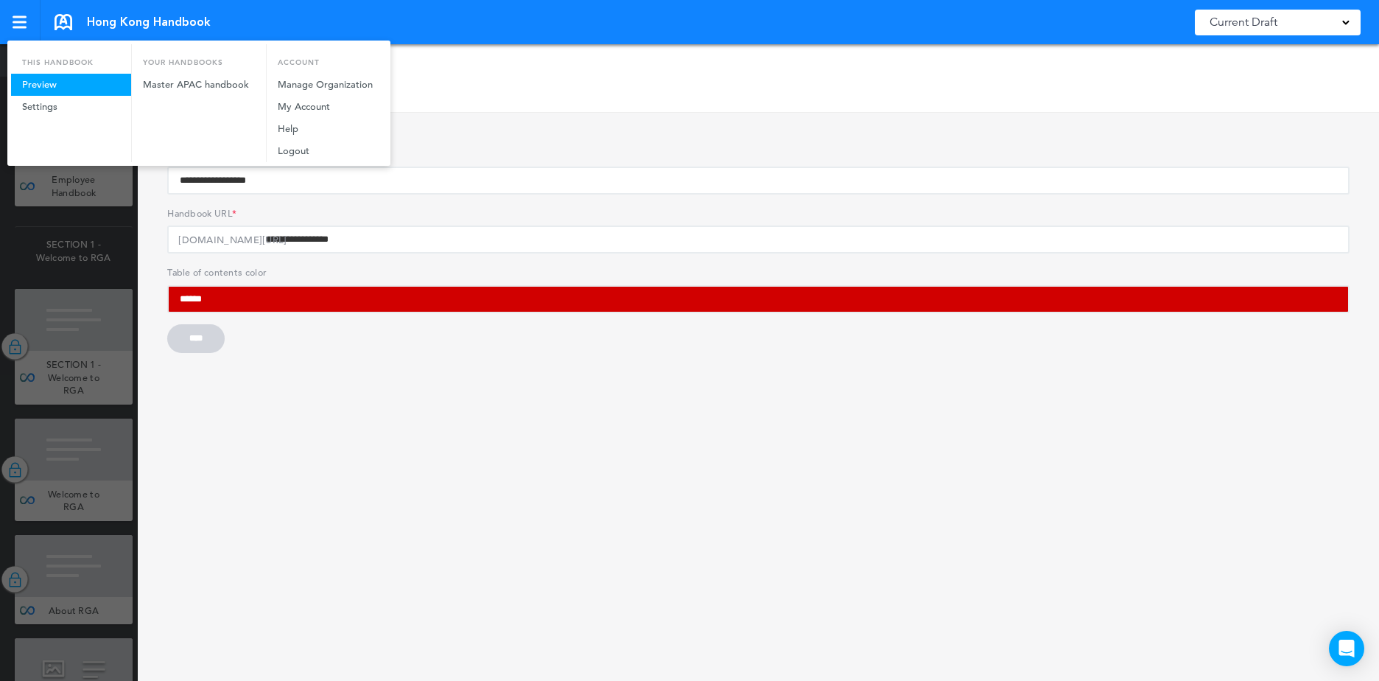
click at [110, 85] on link "Preview" at bounding box center [71, 85] width 120 height 22
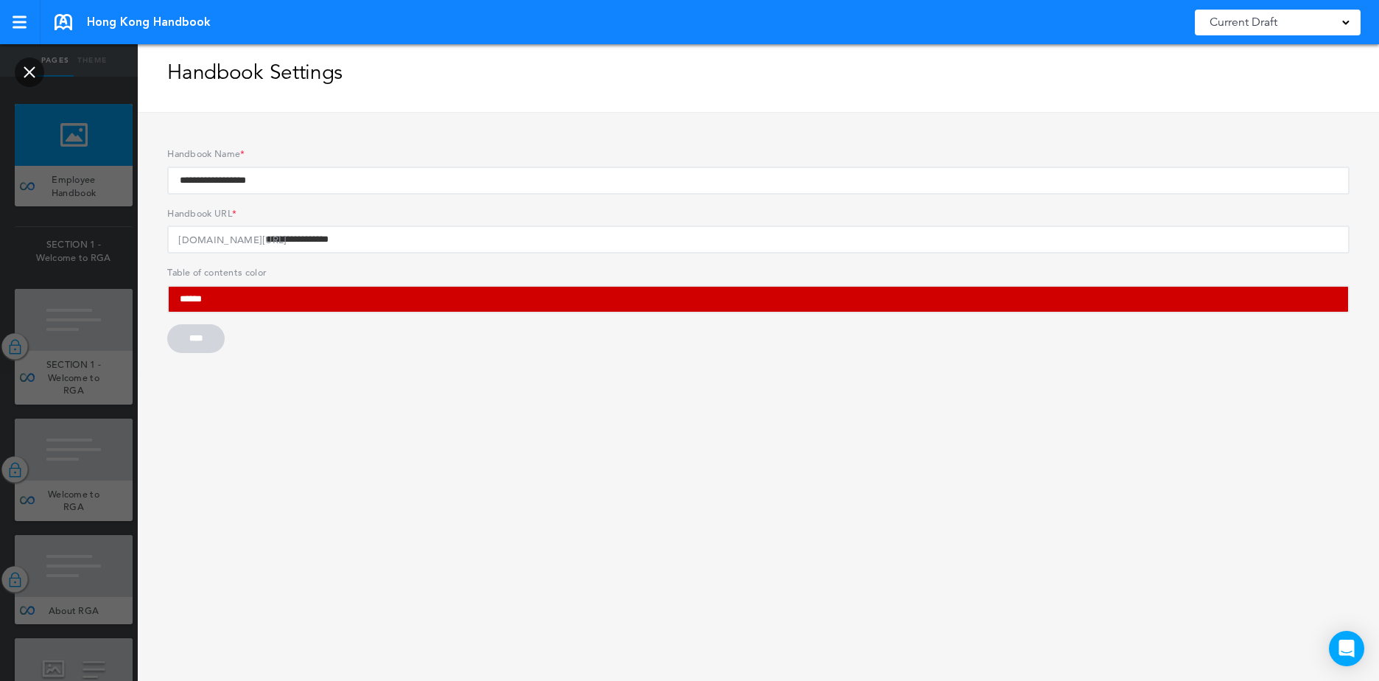
click at [38, 73] on link at bounding box center [29, 71] width 29 height 29
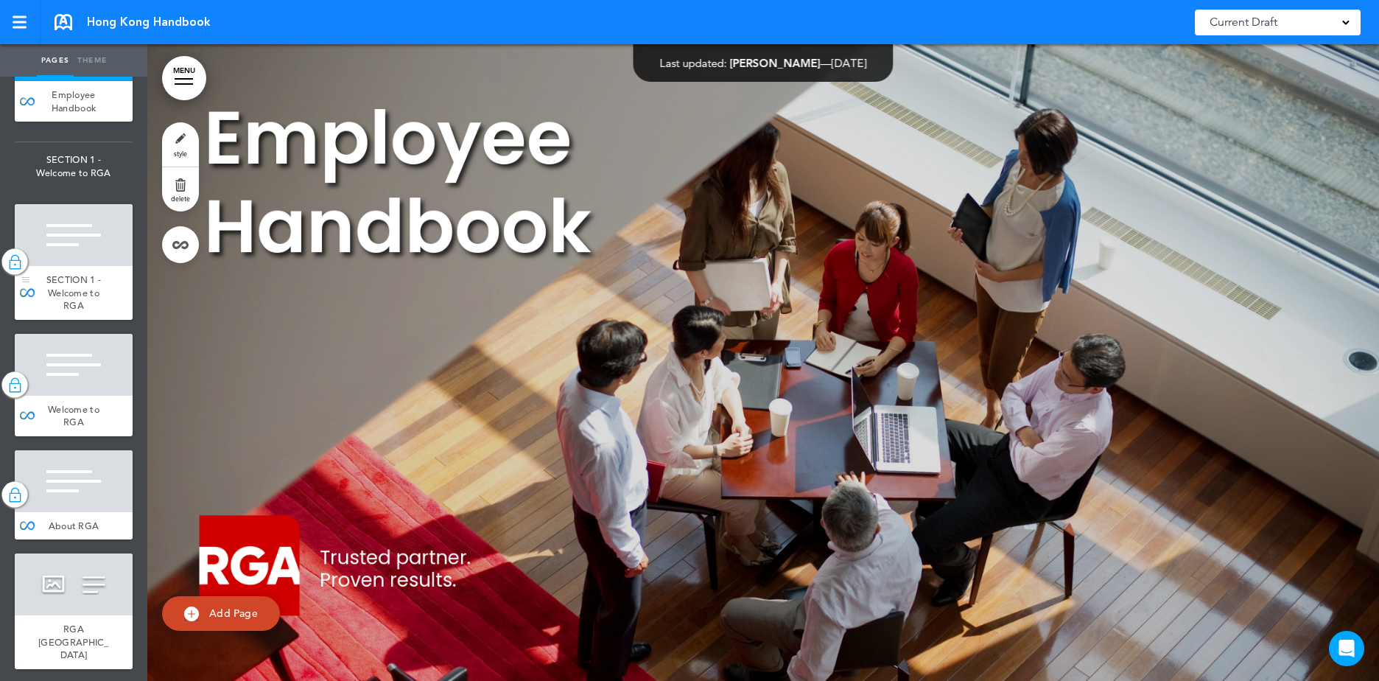
scroll to position [295, 0]
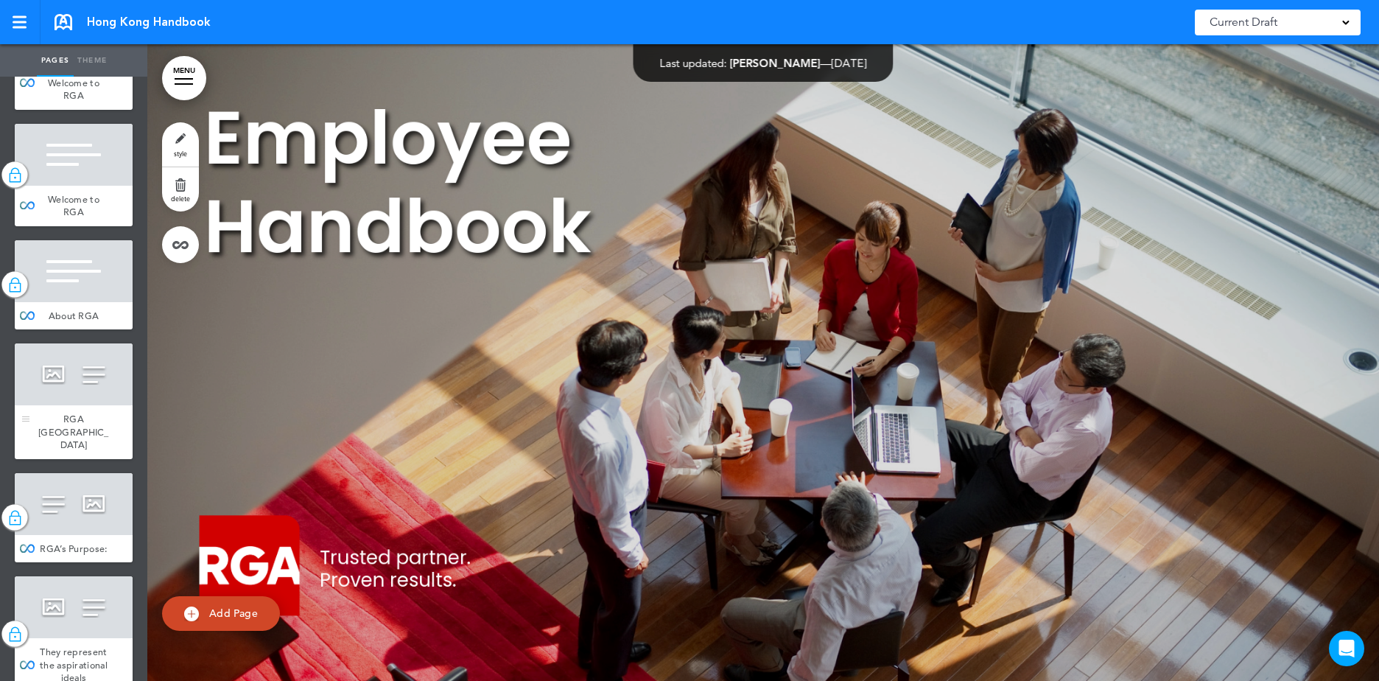
click at [58, 365] on div at bounding box center [74, 374] width 118 height 62
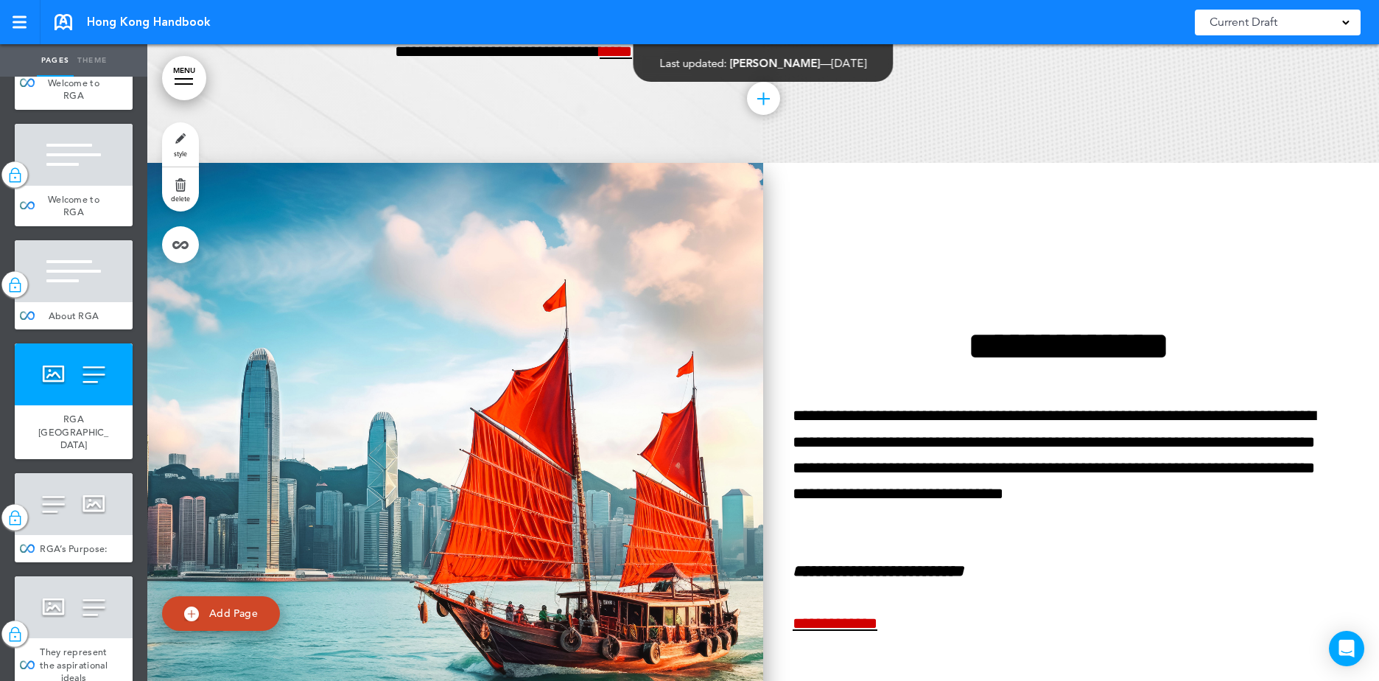
scroll to position [3100, 0]
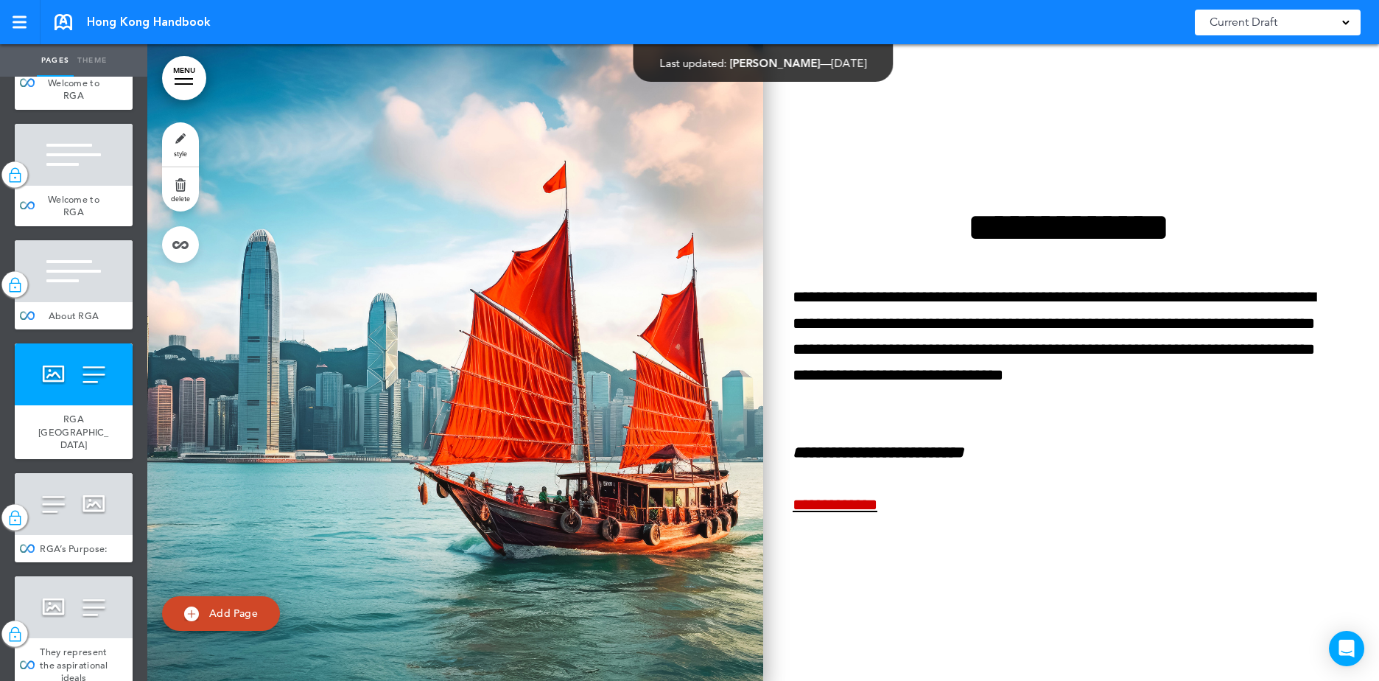
click at [315, 281] on img at bounding box center [455, 362] width 616 height 637
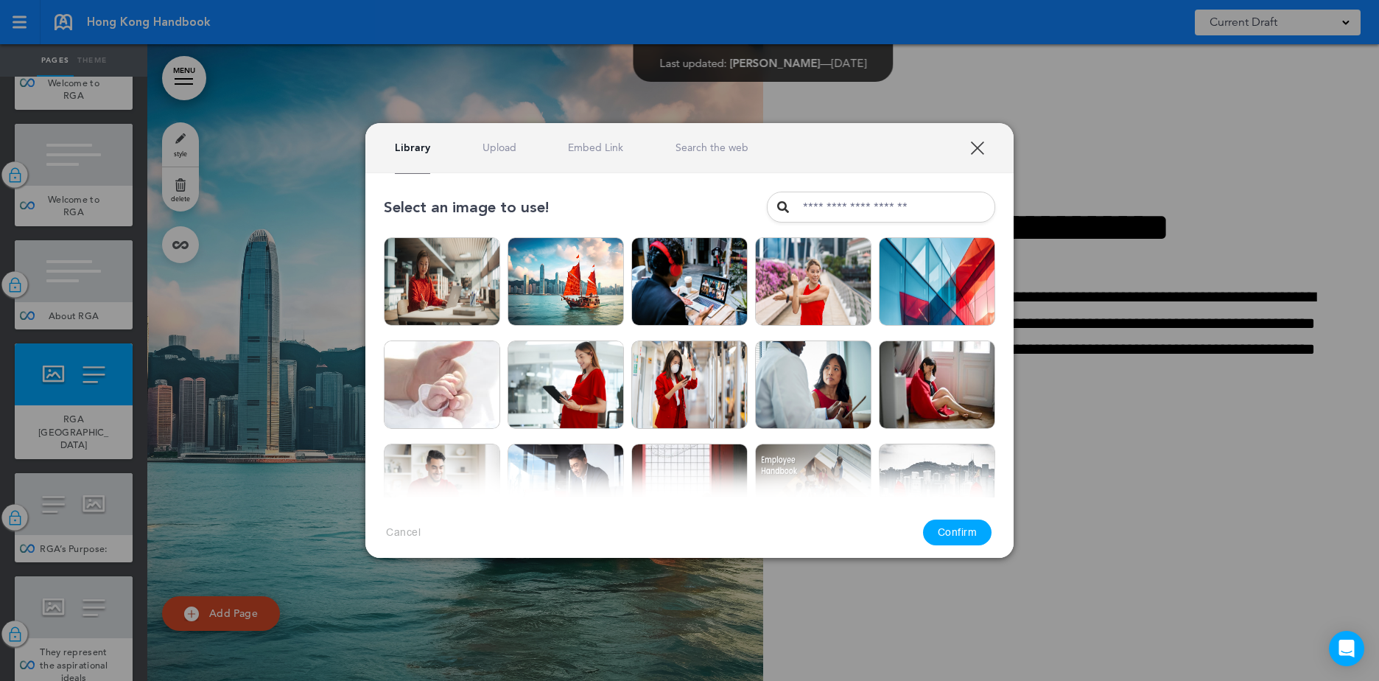
click at [983, 141] on link "XXX" at bounding box center [977, 148] width 14 height 14
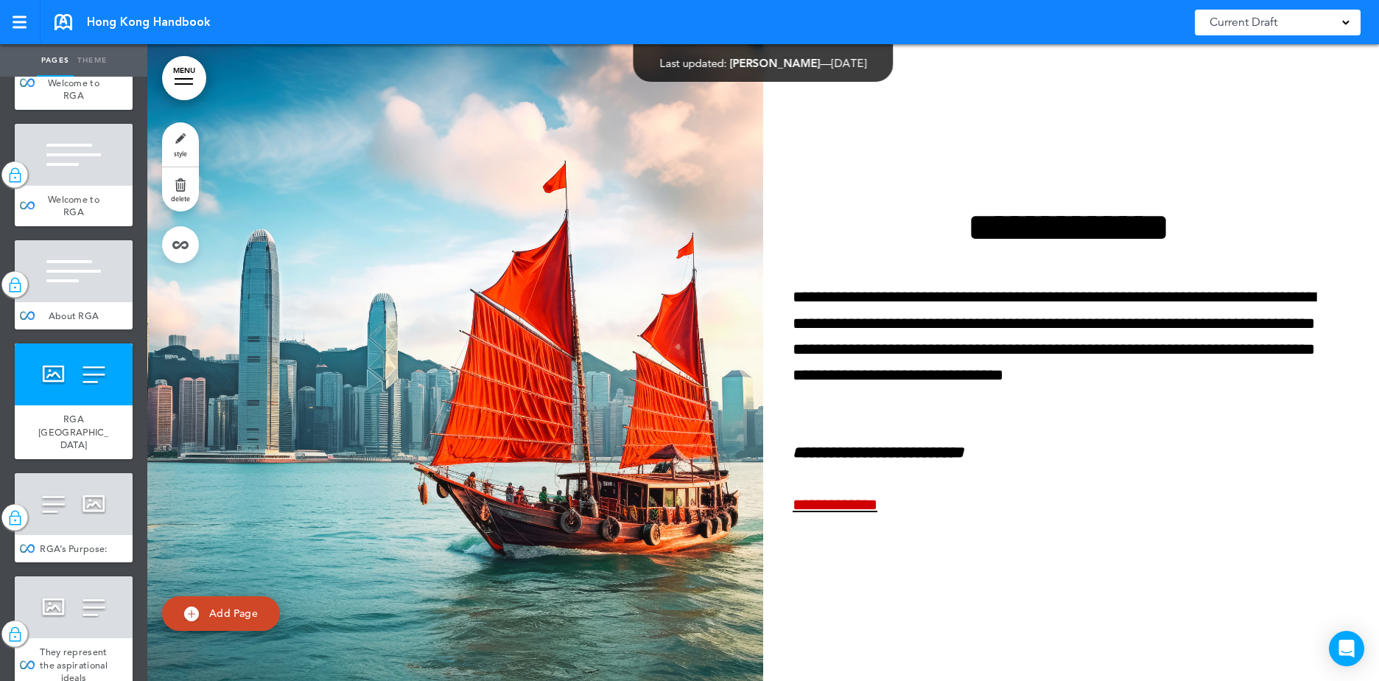
click at [190, 127] on link "style" at bounding box center [180, 144] width 37 height 44
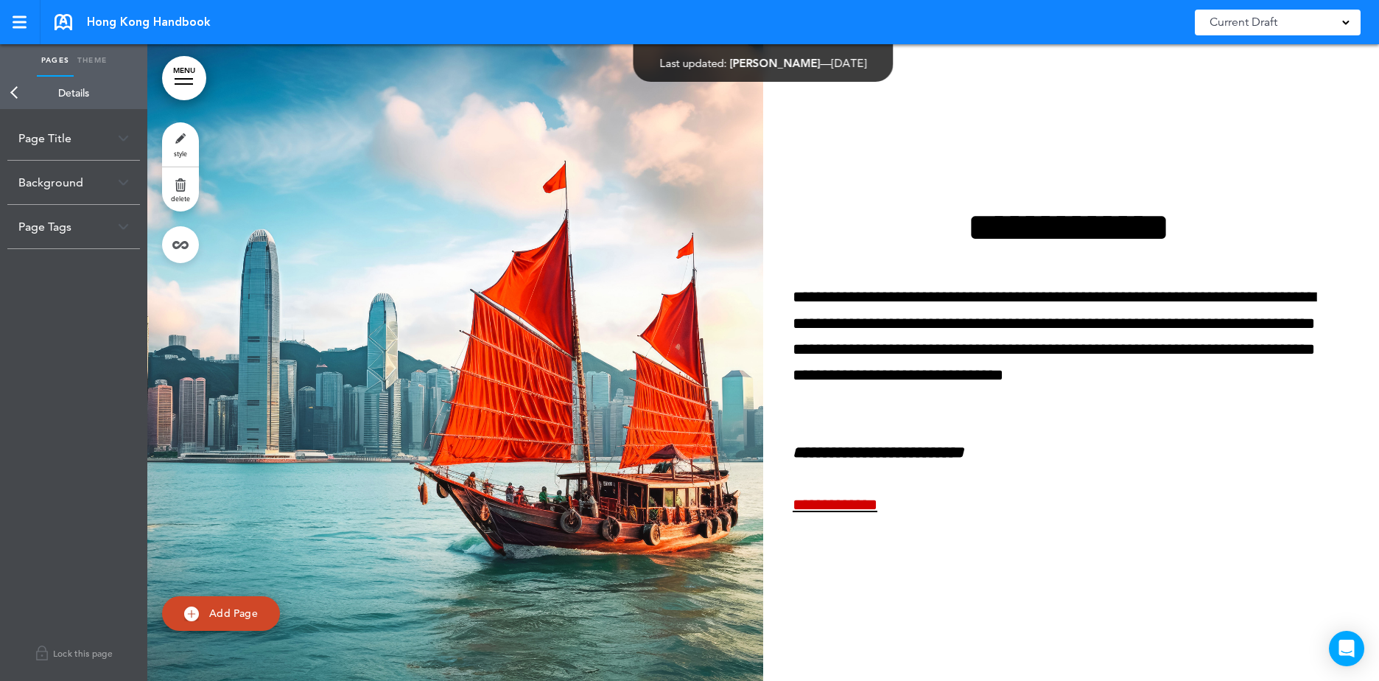
click at [76, 175] on div "Background" at bounding box center [73, 182] width 133 height 43
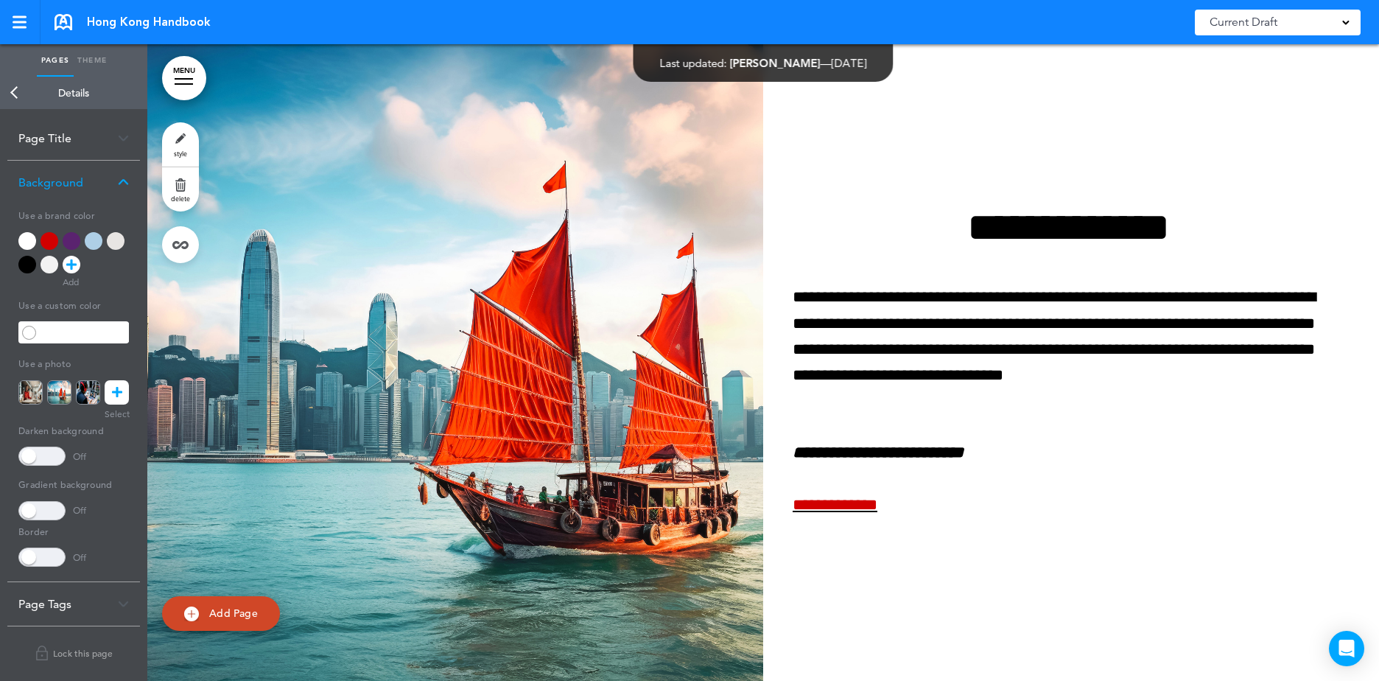
click at [112, 617] on div "Page Tags" at bounding box center [73, 603] width 133 height 43
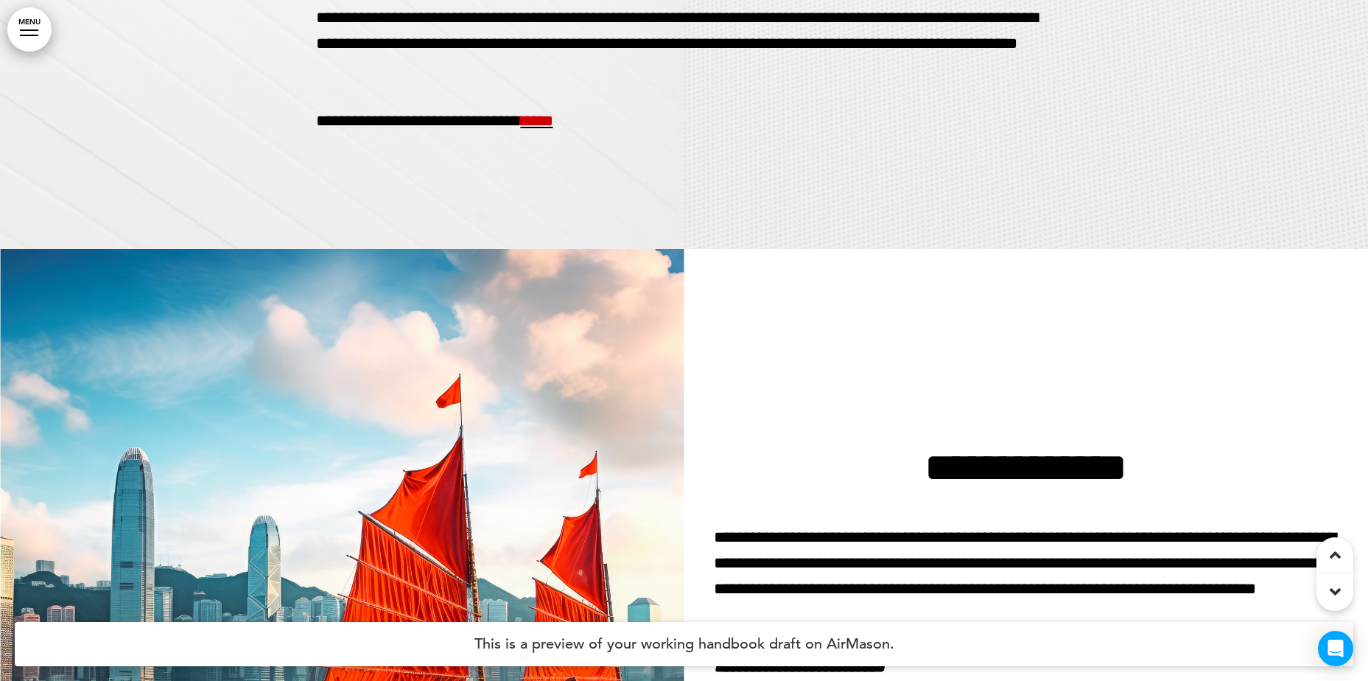
scroll to position [3242, 0]
